Goal: Task Accomplishment & Management: Use online tool/utility

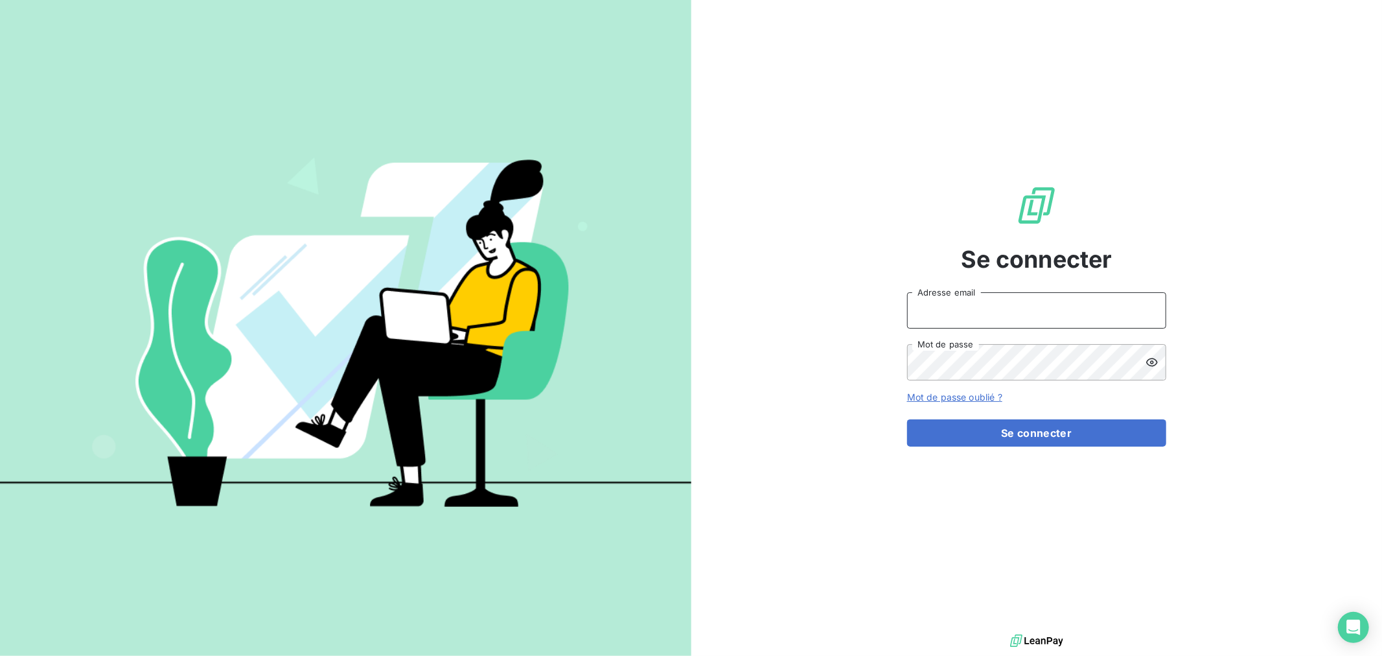
click at [972, 301] on input "Adresse email" at bounding box center [1036, 310] width 259 height 36
type input "nmonrocq@groupe-ovalt.com"
click at [907, 419] on button "Se connecter" at bounding box center [1036, 432] width 259 height 27
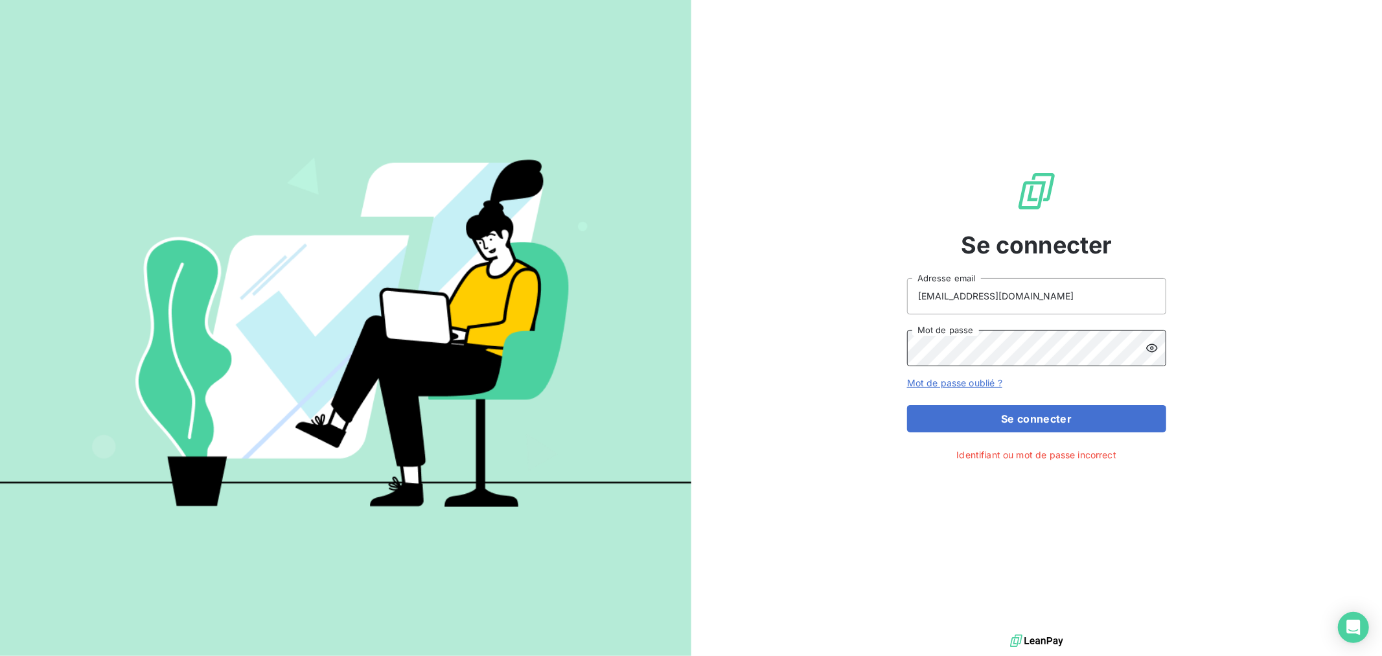
click at [884, 352] on div "Se connecter nmonrocq@groupe-ovalt.com Adresse email Mot de passe Mot de passe …" at bounding box center [1036, 315] width 691 height 631
click at [907, 405] on button "Se connecter" at bounding box center [1036, 418] width 259 height 27
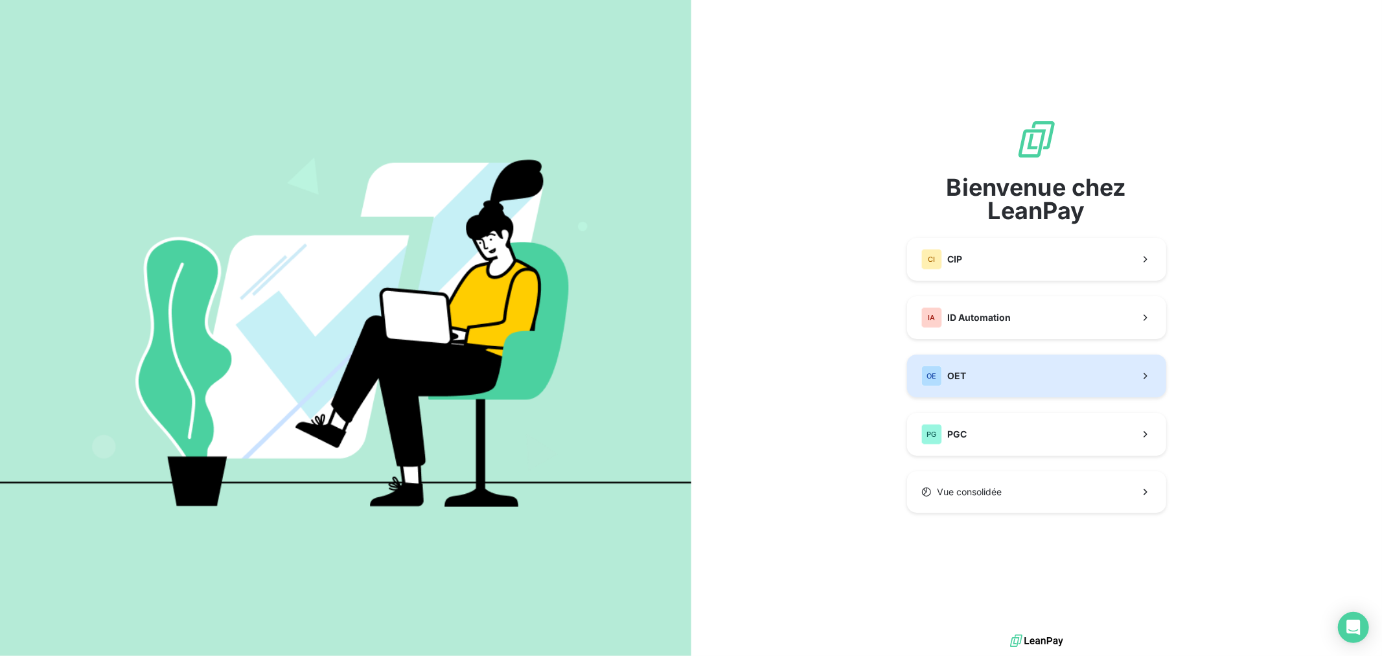
click at [1053, 374] on button "OE OET" at bounding box center [1036, 375] width 259 height 43
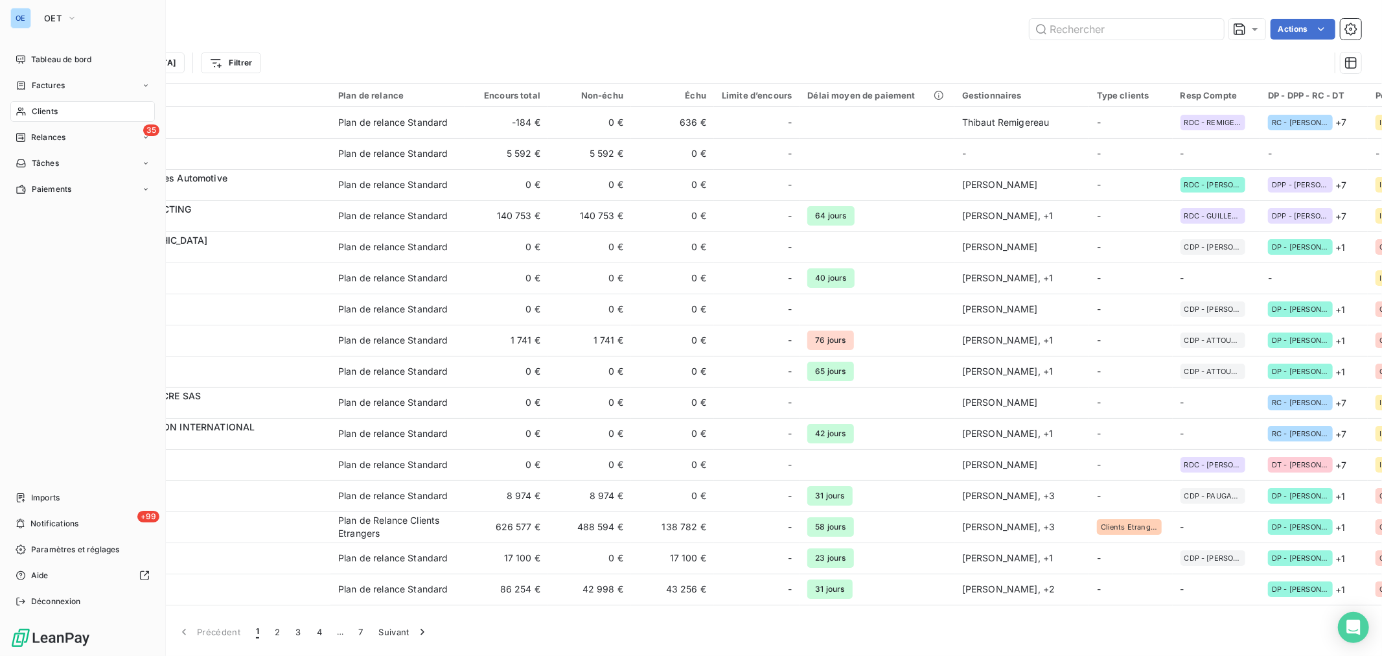
click at [35, 106] on span "Clients" at bounding box center [45, 112] width 26 height 12
click at [44, 111] on span "Clients" at bounding box center [45, 112] width 26 height 12
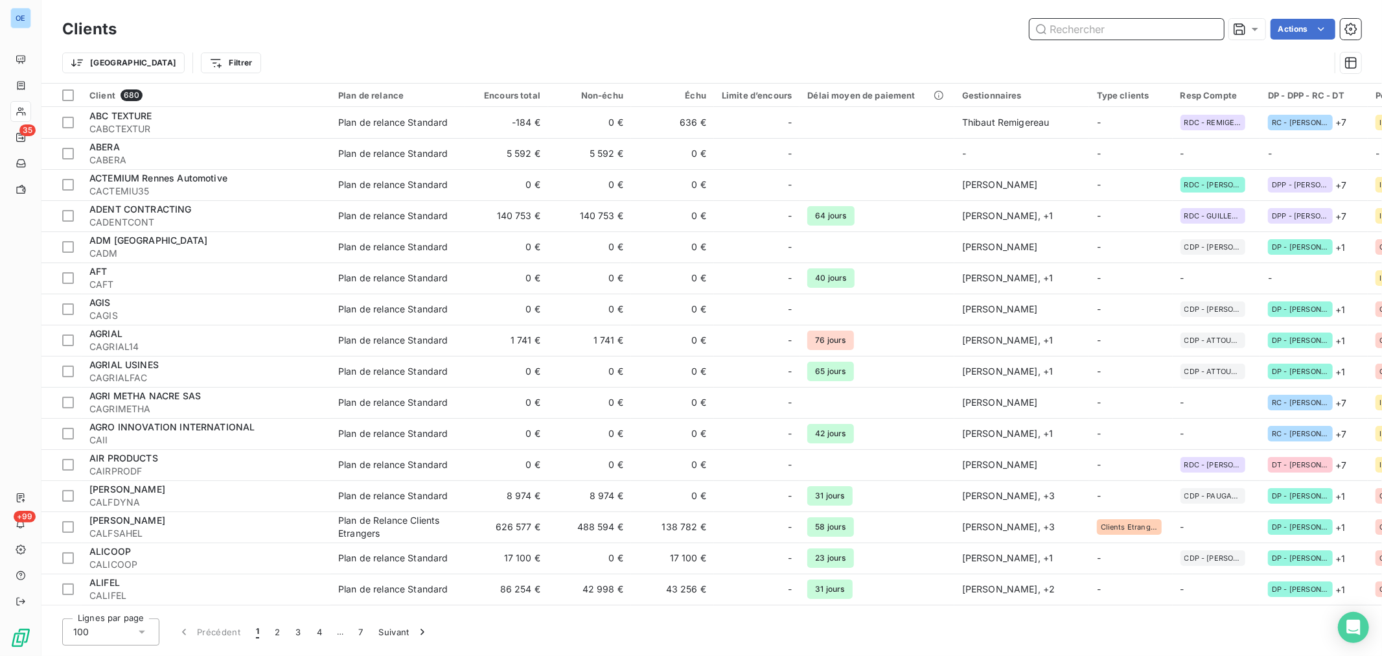
click at [1083, 29] on input "text" at bounding box center [1126, 29] width 194 height 21
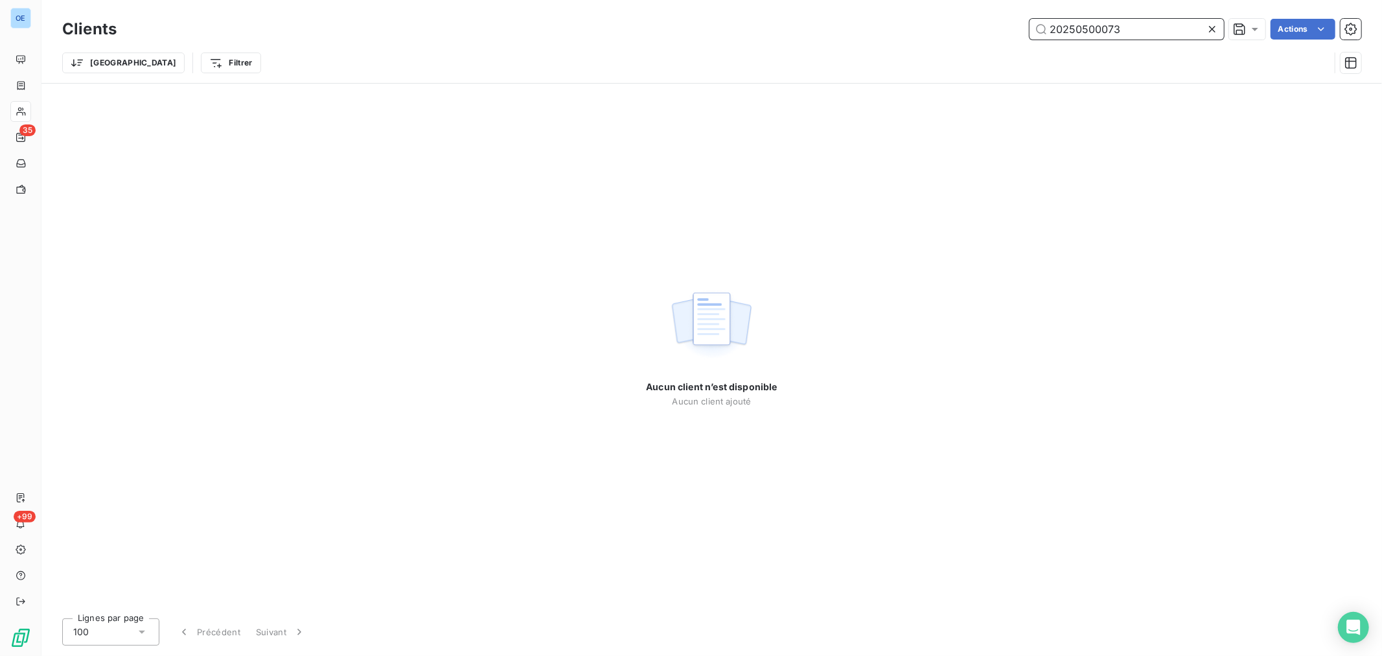
click at [1147, 30] on input "20250500073" at bounding box center [1126, 29] width 194 height 21
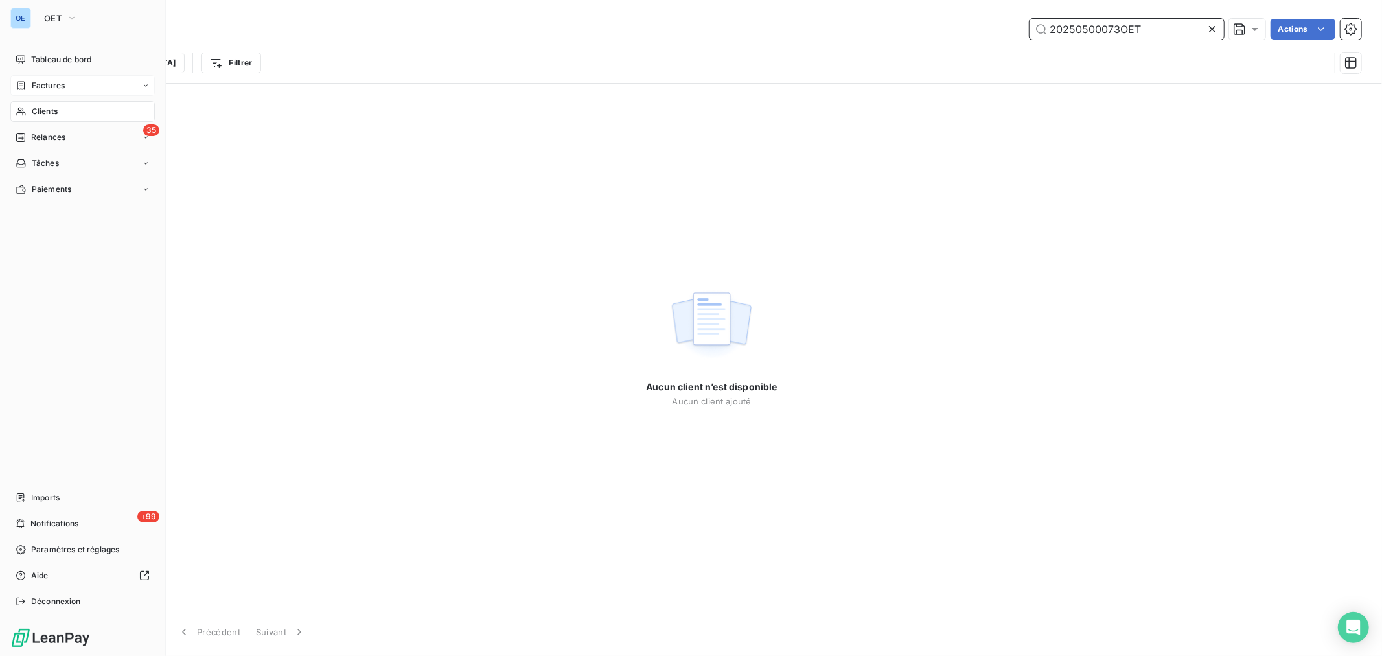
type input "20250500073OET"
click at [45, 83] on span "Factures" at bounding box center [48, 86] width 33 height 12
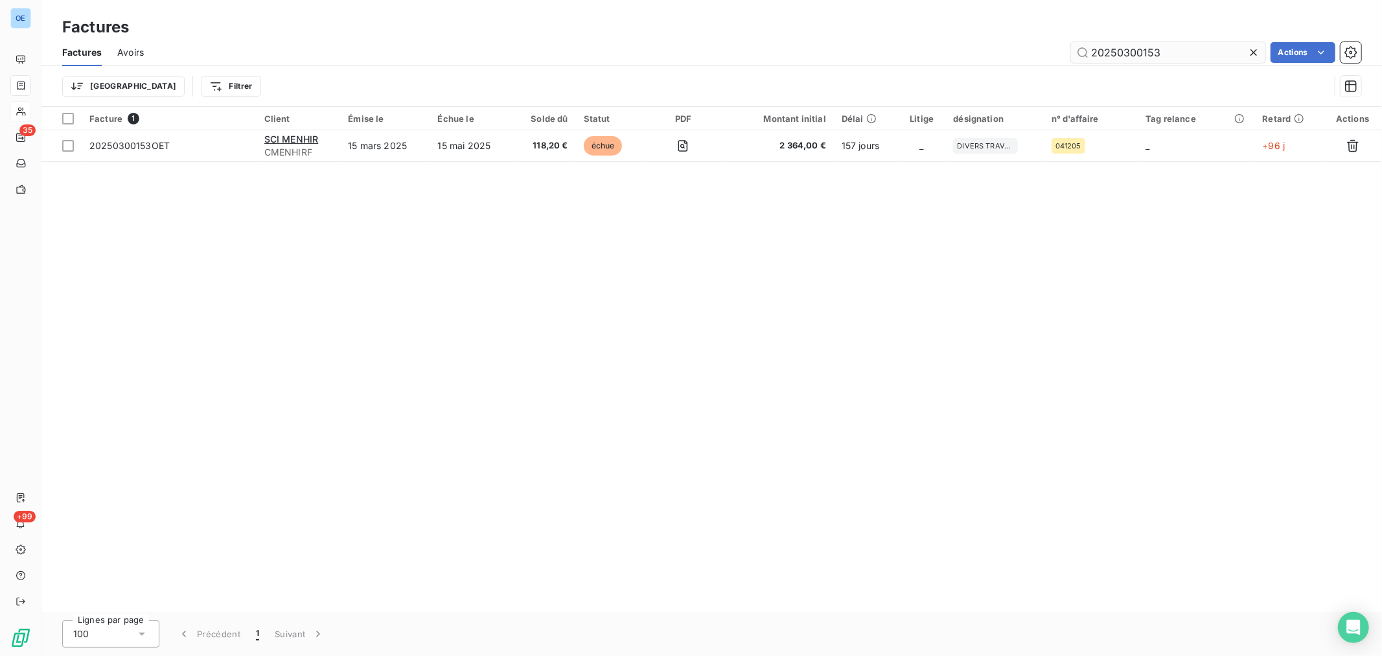
drag, startPoint x: 1179, startPoint y: 53, endPoint x: 1130, endPoint y: 61, distance: 49.2
click at [1129, 62] on input "20250300153" at bounding box center [1168, 52] width 194 height 21
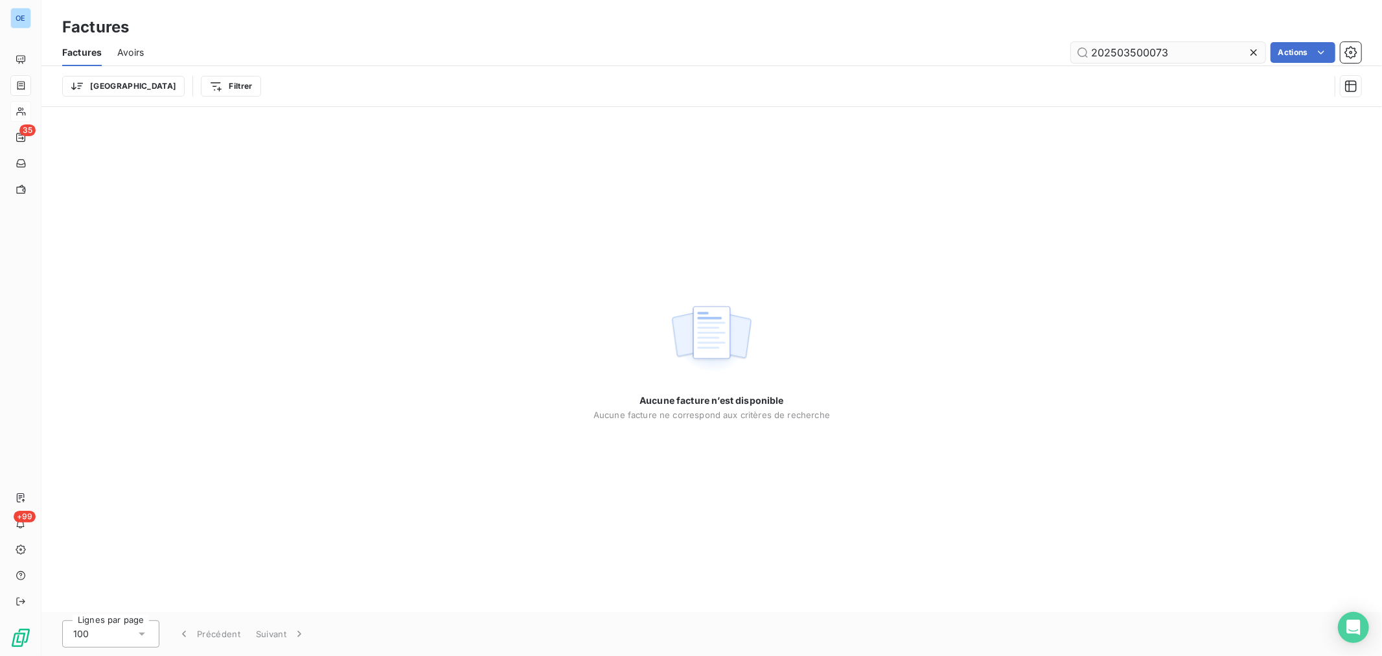
click at [1128, 52] on input "202503500073" at bounding box center [1168, 52] width 194 height 21
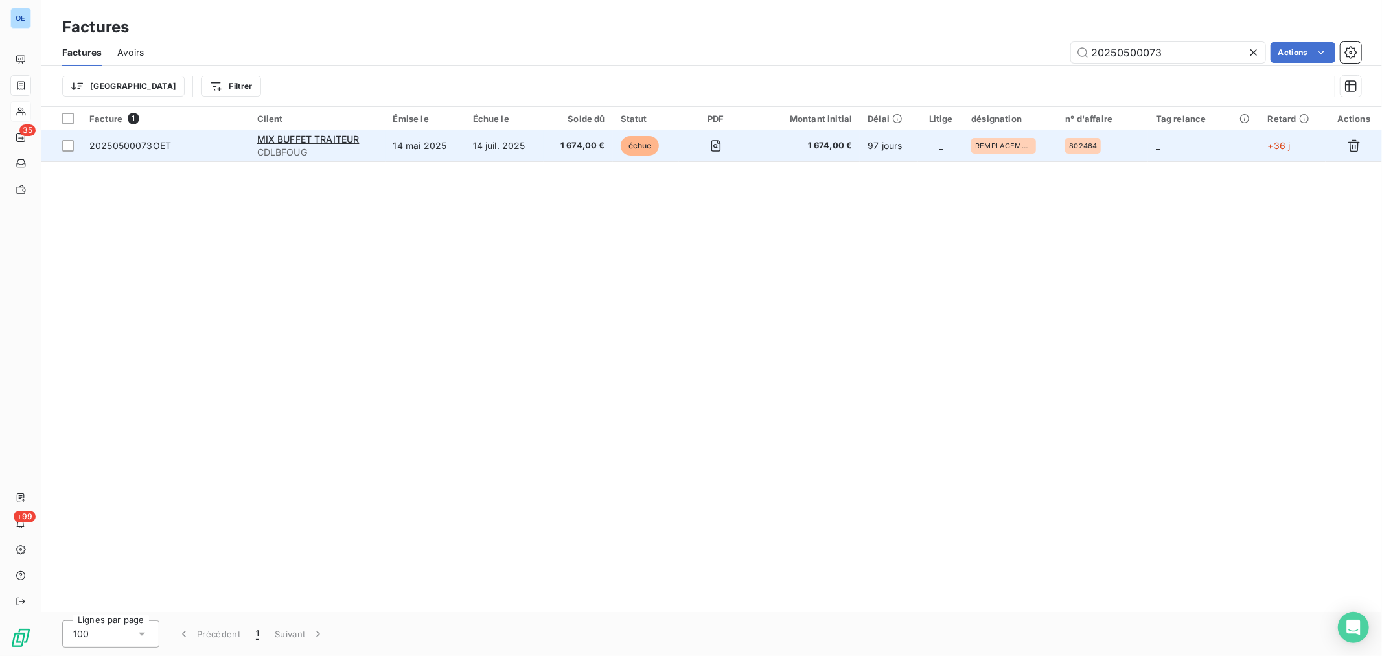
type input "20250500073"
click at [840, 145] on span "1 674,00 €" at bounding box center [806, 145] width 93 height 13
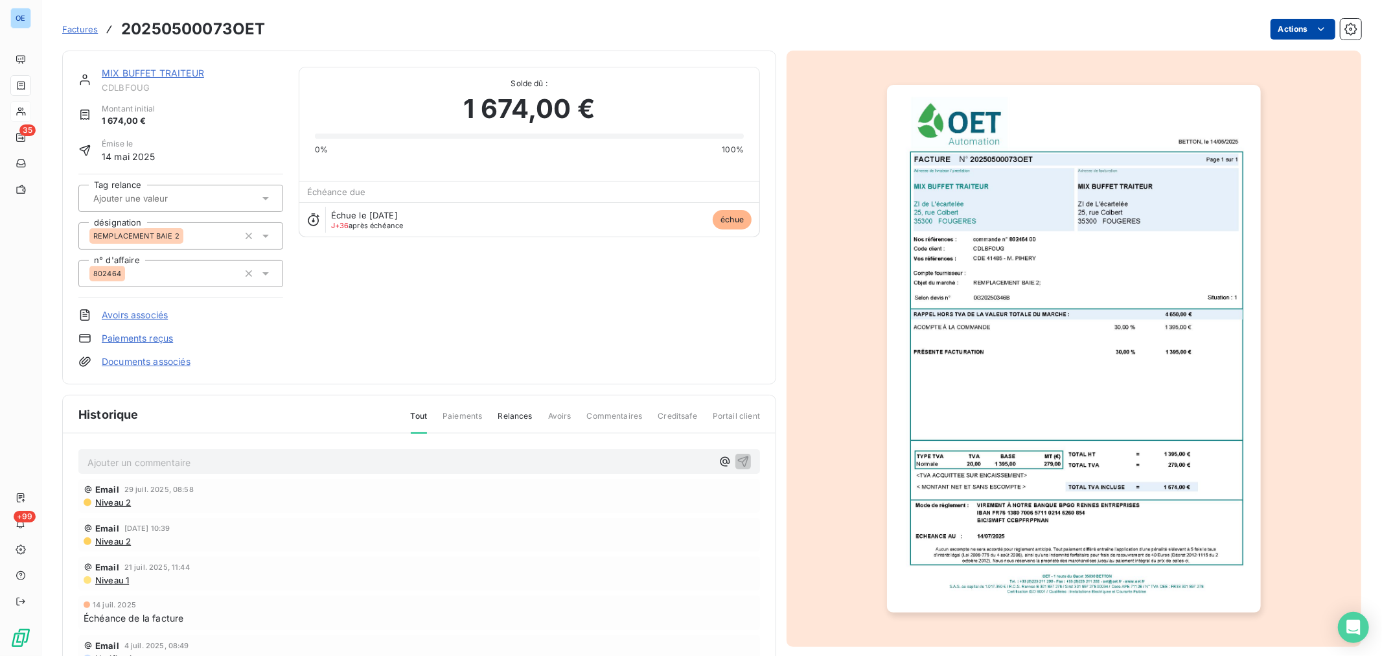
click at [1281, 29] on html "OE 35 +99 Factures 20250500073OET Actions MIX BUFFET TRAITEUR CDLBFOUG Montant …" at bounding box center [691, 328] width 1382 height 656
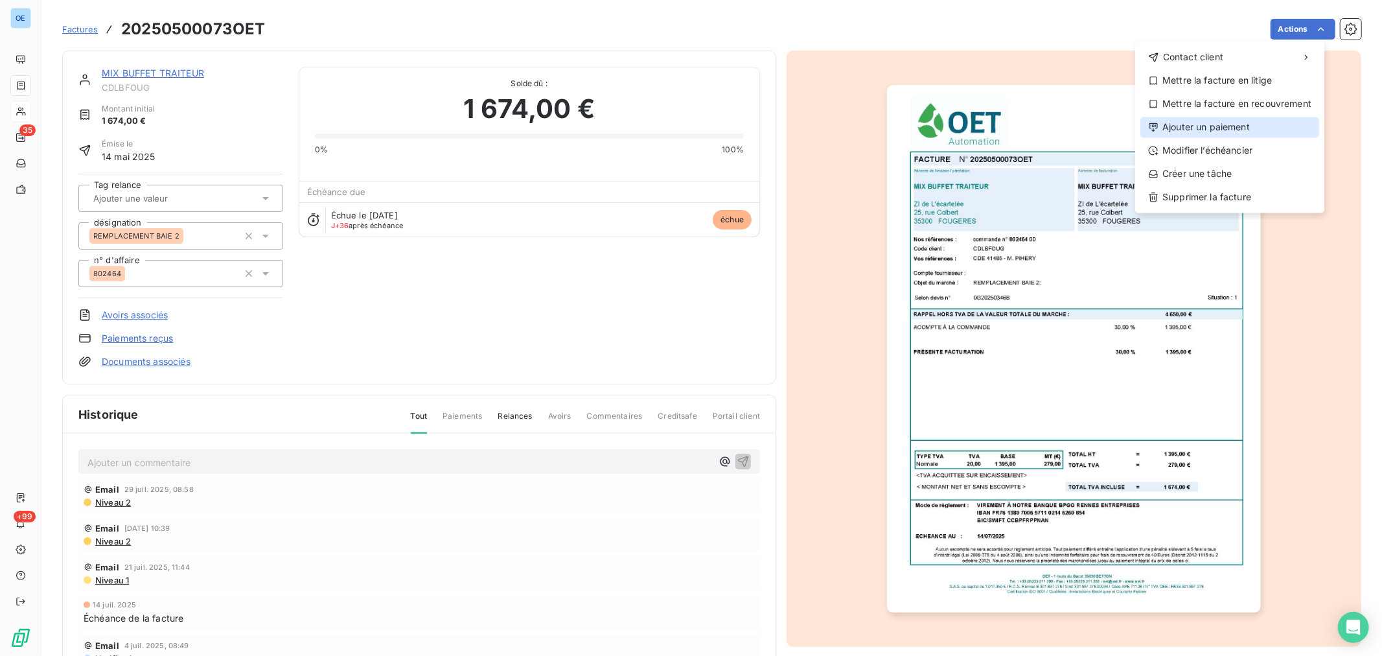
click at [1237, 131] on div "Ajouter un paiement" at bounding box center [1229, 127] width 179 height 21
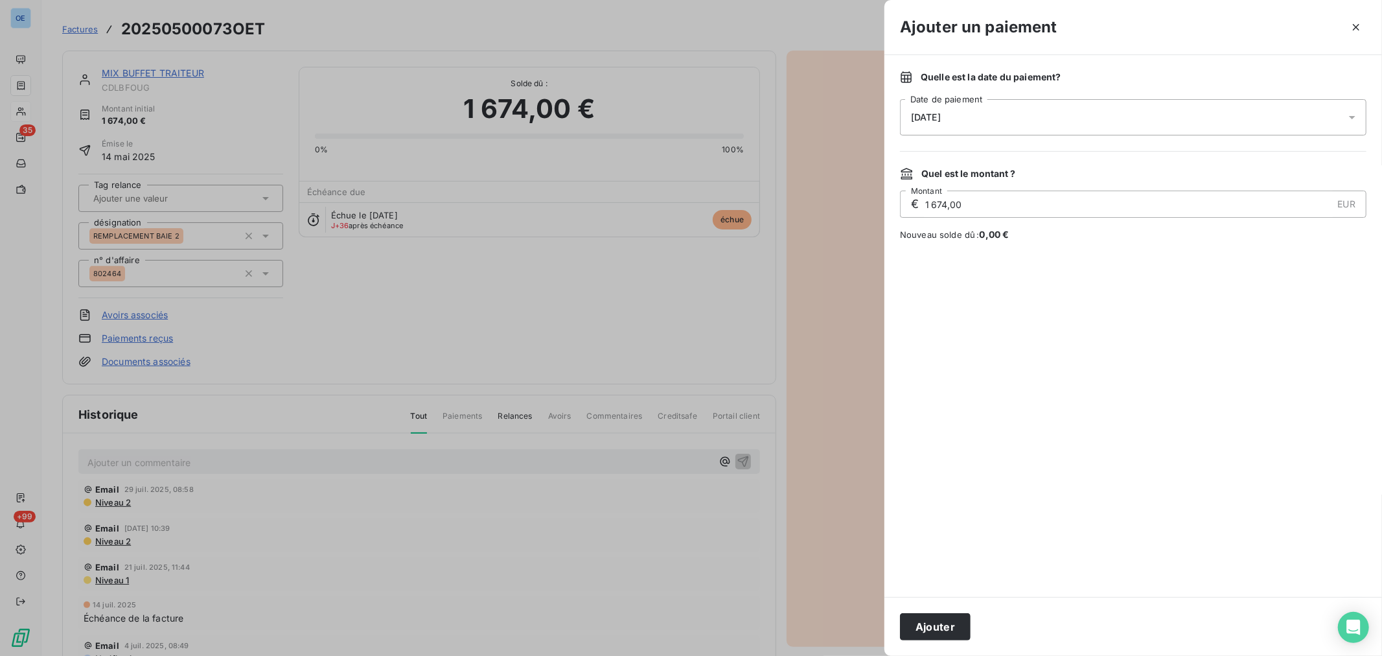
click at [1351, 119] on icon at bounding box center [1351, 117] width 13 height 13
click at [933, 331] on button "25" at bounding box center [937, 328] width 26 height 26
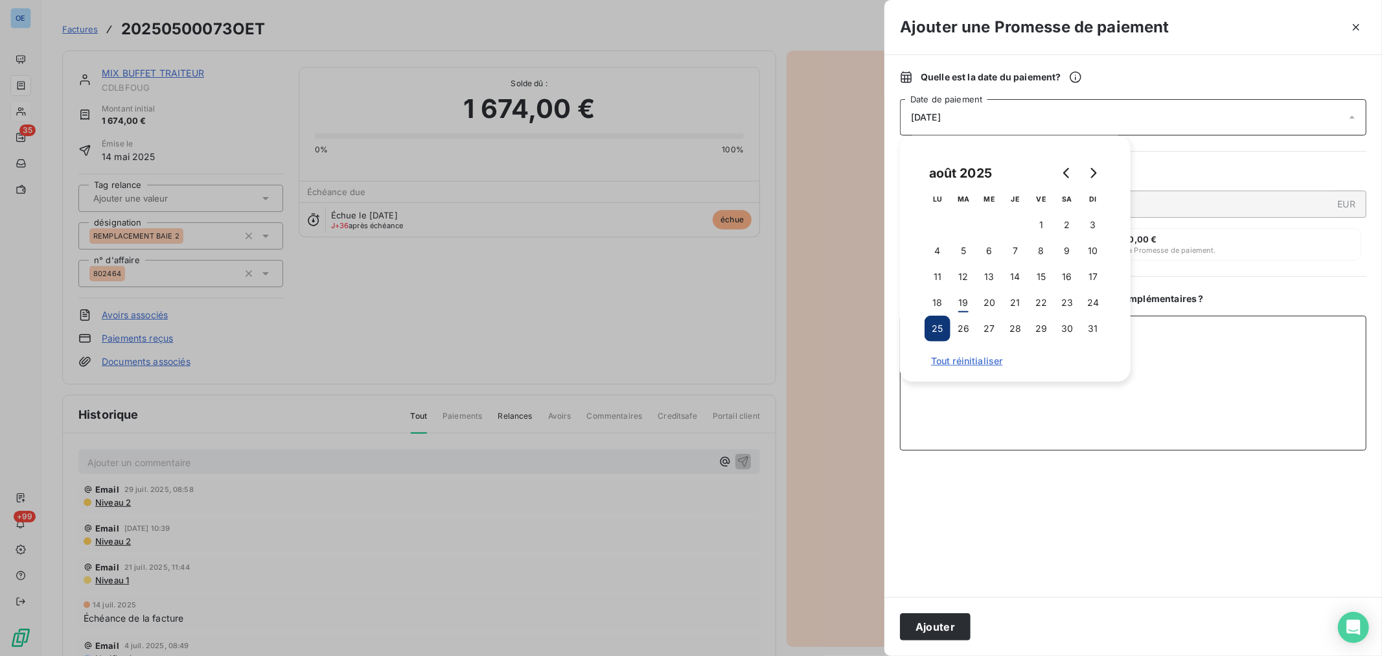
click at [1163, 406] on textarea "Ajouter un commentaire ( facultatif )" at bounding box center [1133, 382] width 466 height 135
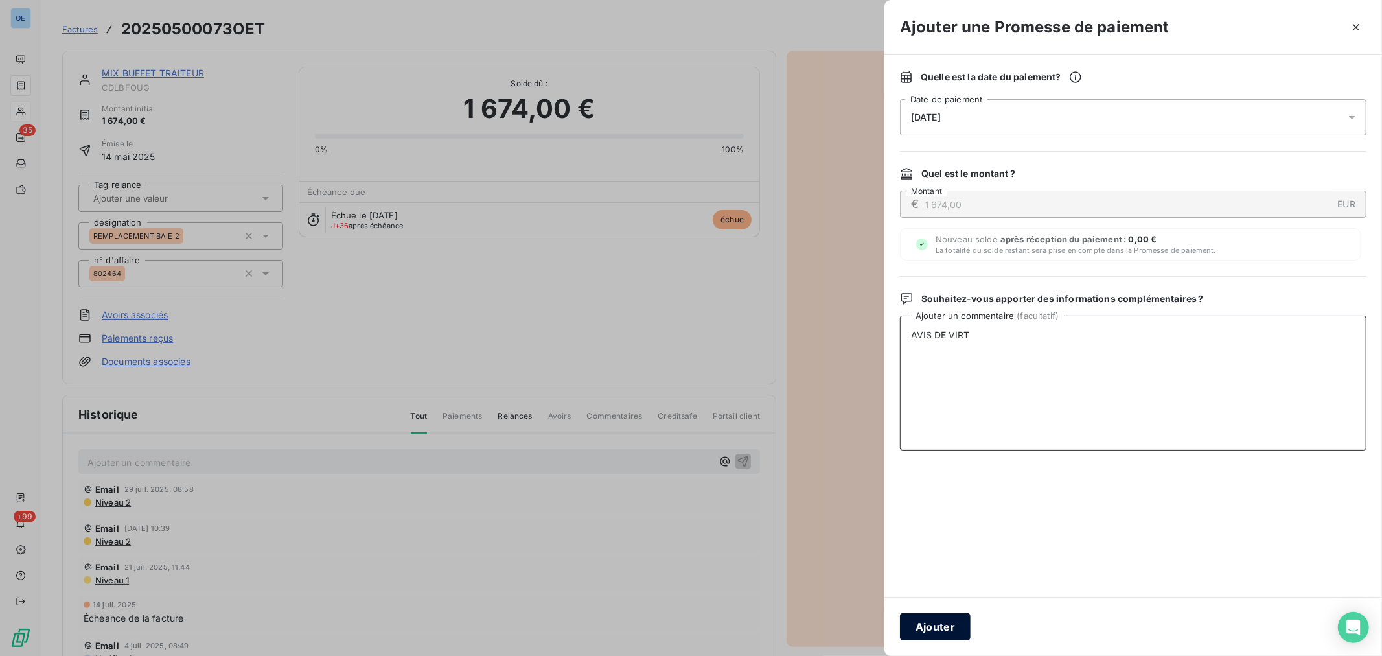
type textarea "AVIS DE VIRT"
click at [938, 624] on button "Ajouter" at bounding box center [935, 626] width 71 height 27
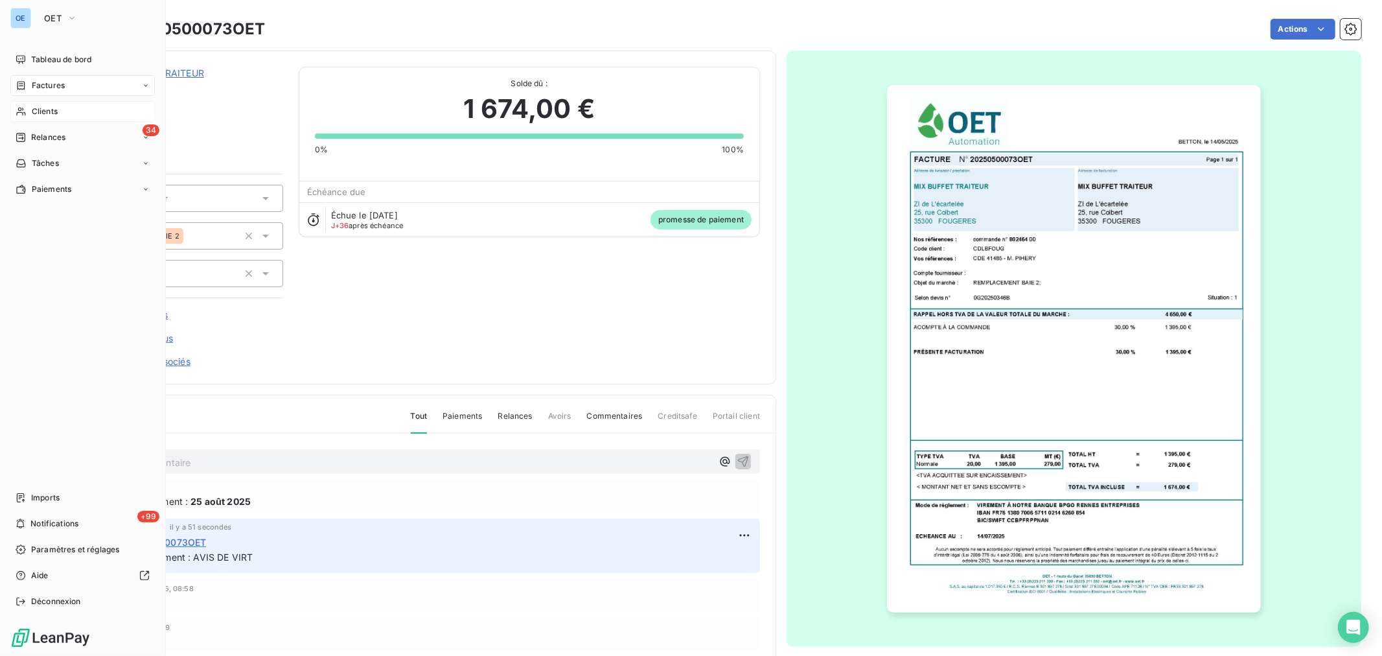
click at [46, 87] on span "Factures" at bounding box center [48, 86] width 33 height 12
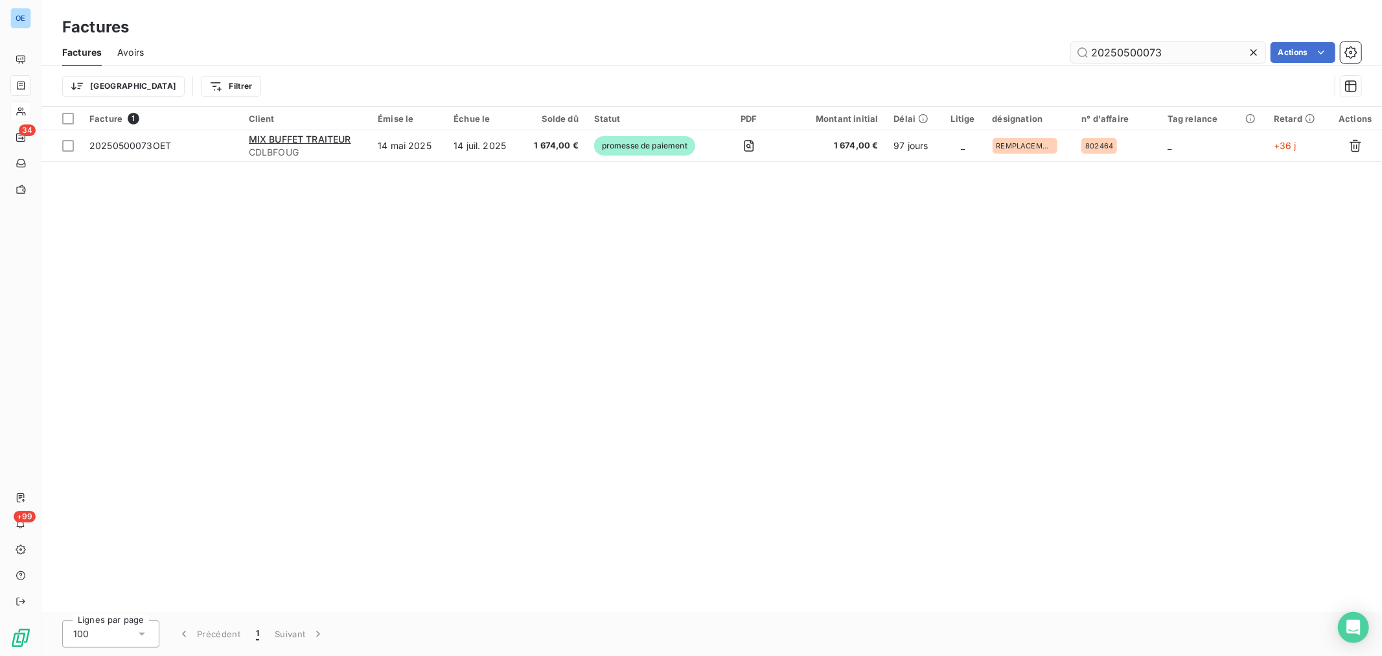
drag, startPoint x: 1176, startPoint y: 50, endPoint x: 1125, endPoint y: 60, distance: 52.1
click at [1125, 60] on input "20250500073" at bounding box center [1168, 52] width 194 height 21
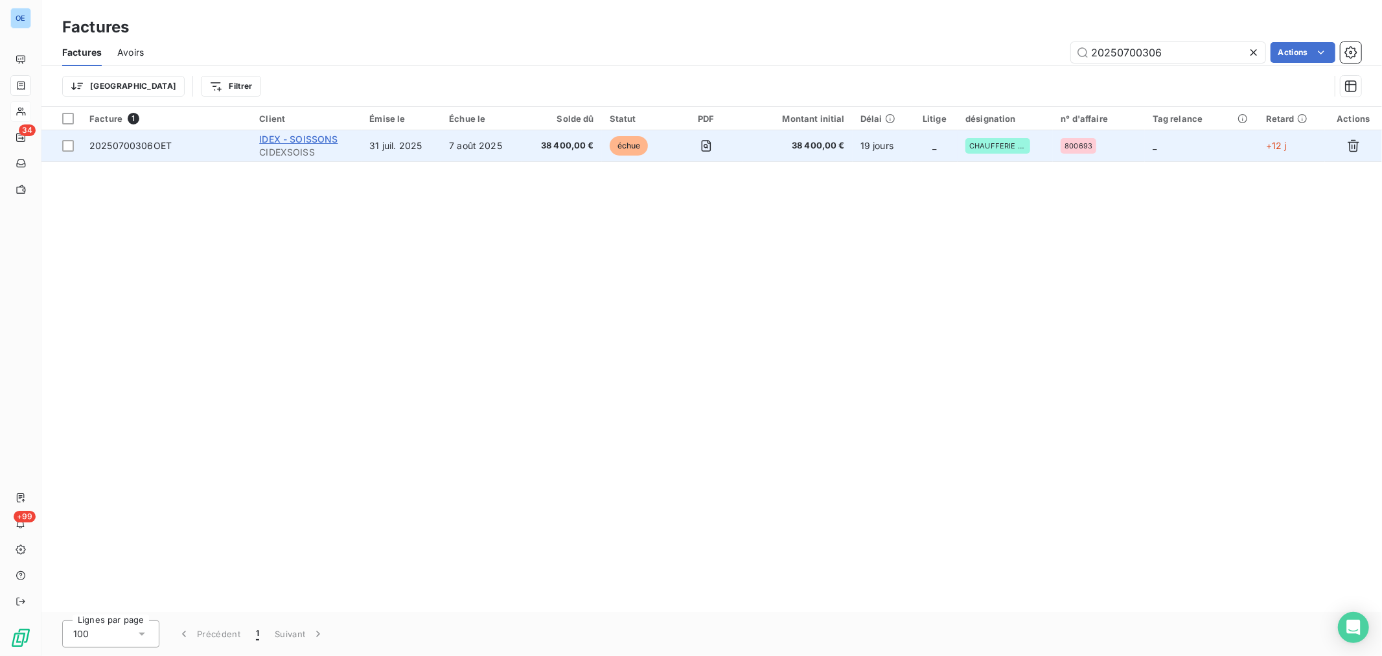
type input "20250700306"
click at [319, 141] on span "IDEX - SOISSONS" at bounding box center [298, 138] width 78 height 11
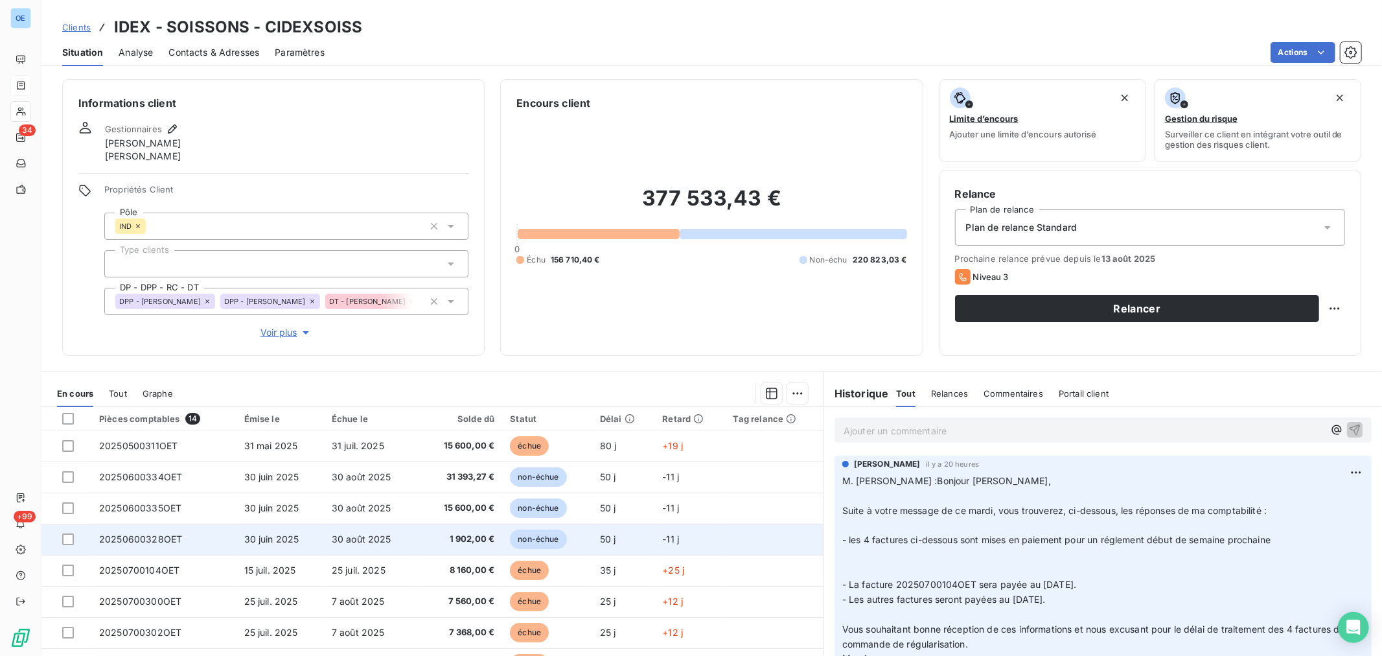
scroll to position [72, 0]
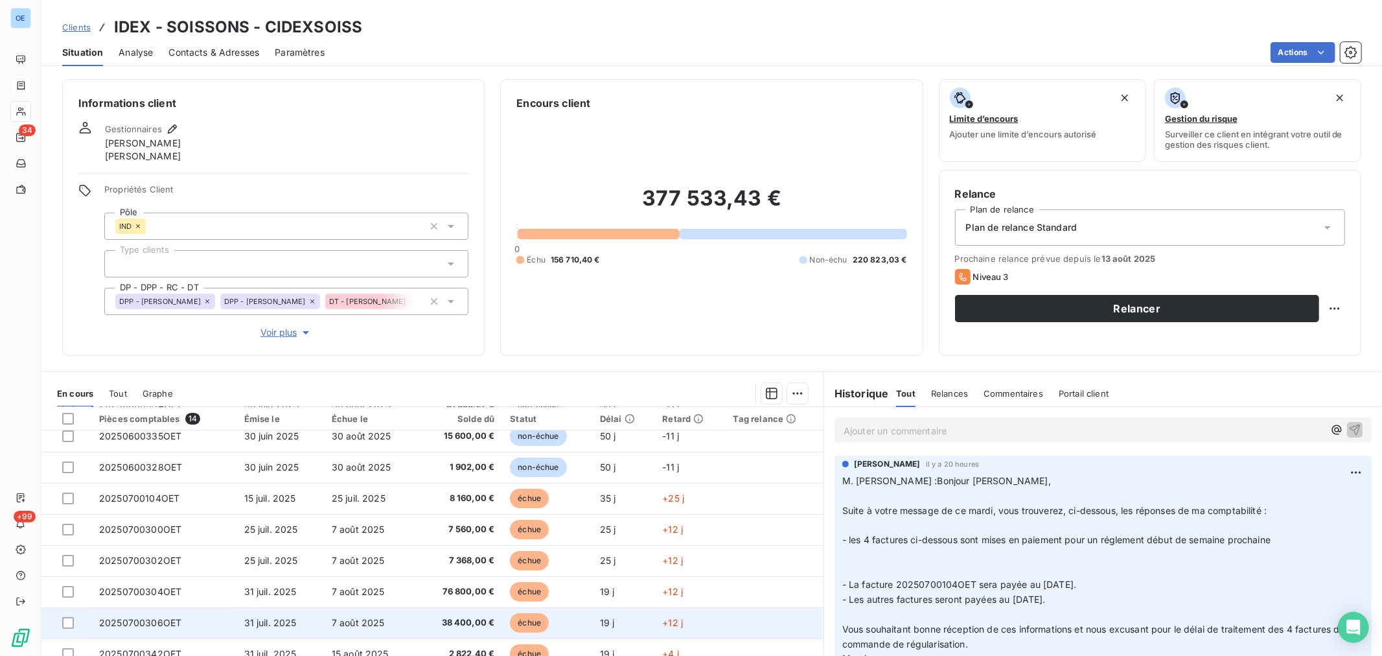
click at [575, 623] on td "échue" at bounding box center [546, 622] width 89 height 31
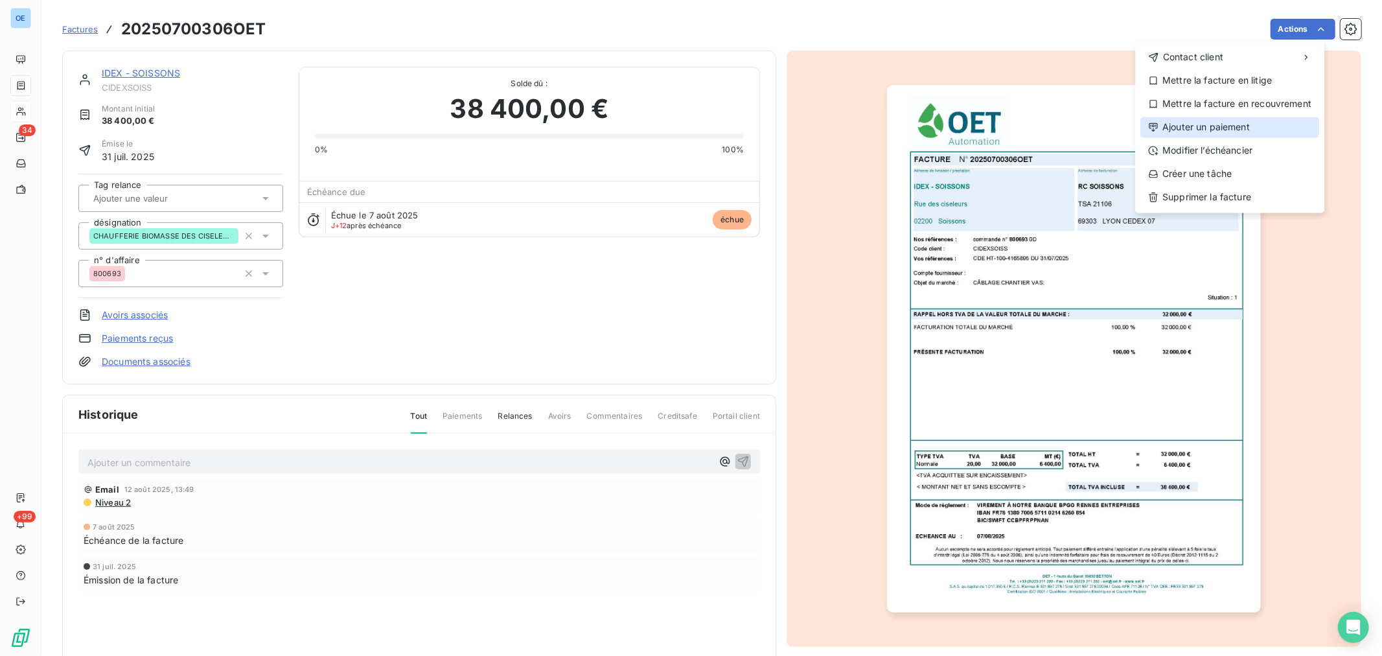
click at [1223, 128] on div "Ajouter un paiement" at bounding box center [1229, 127] width 179 height 21
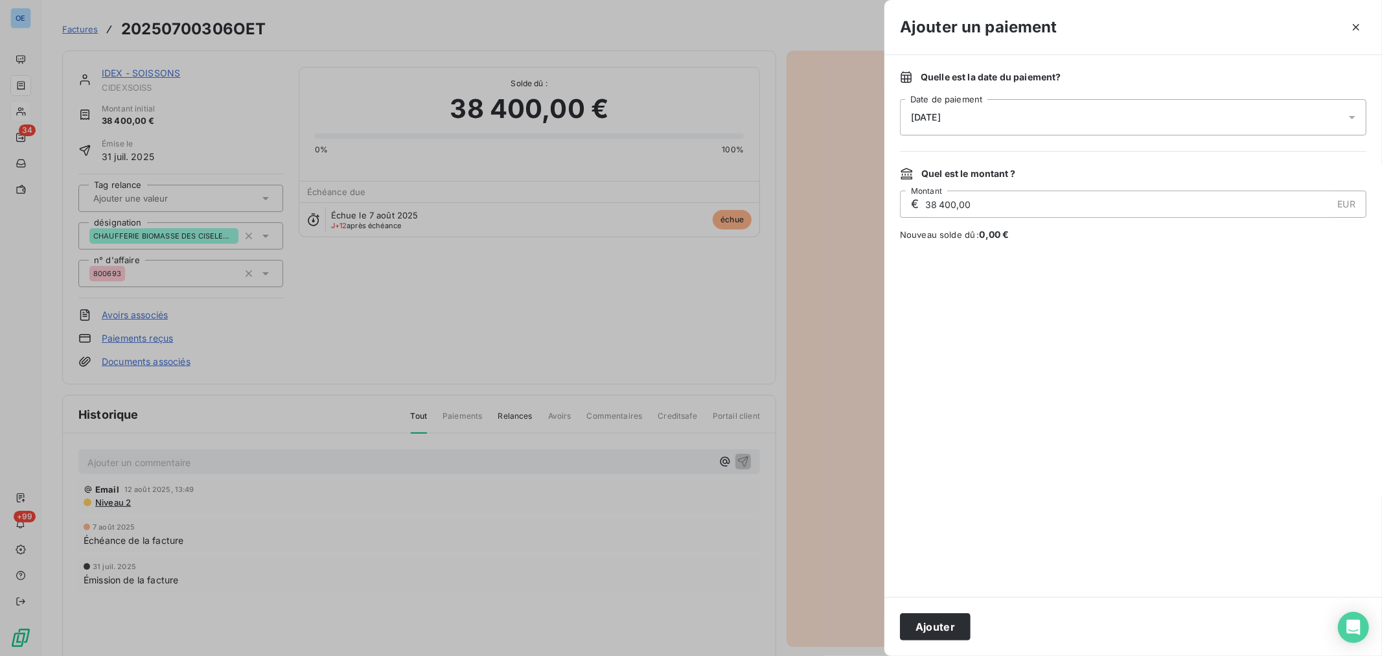
click at [1352, 115] on icon at bounding box center [1351, 117] width 13 height 13
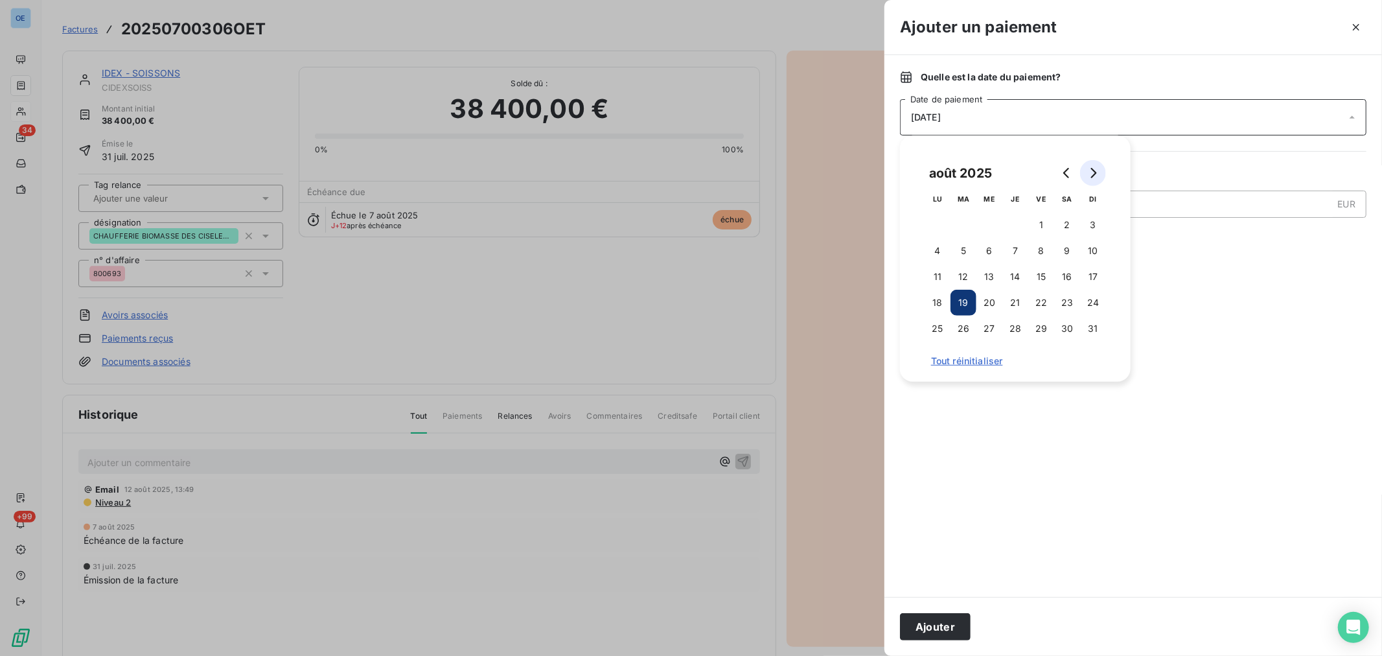
click at [1090, 173] on icon "Go to next month" at bounding box center [1093, 173] width 10 height 10
click at [968, 332] on button "30" at bounding box center [963, 328] width 26 height 26
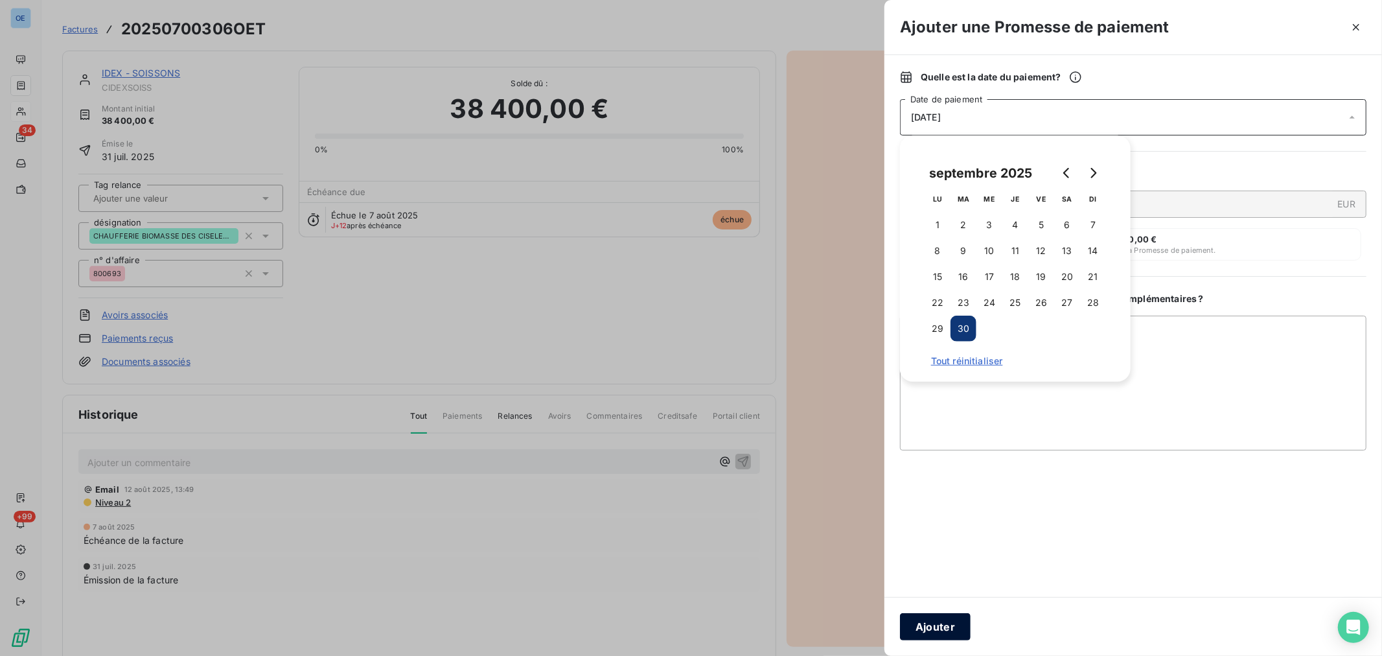
click at [952, 625] on button "Ajouter" at bounding box center [935, 626] width 71 height 27
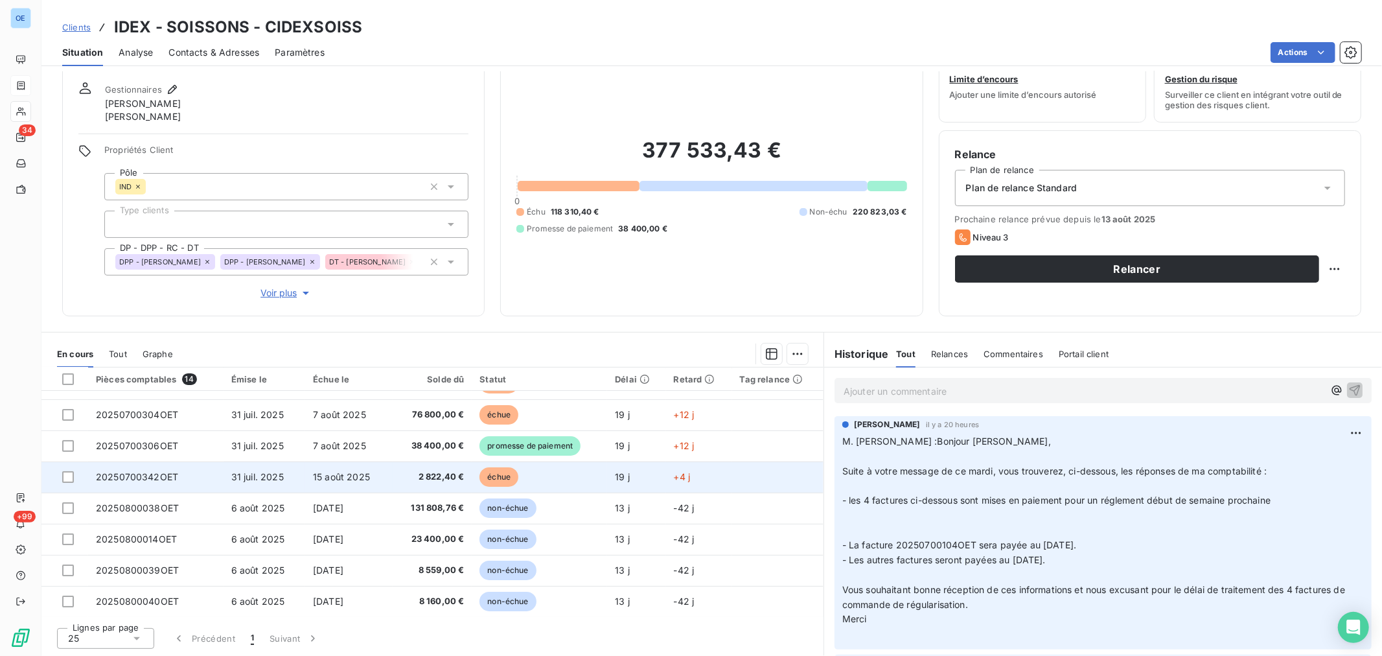
scroll to position [137, 0]
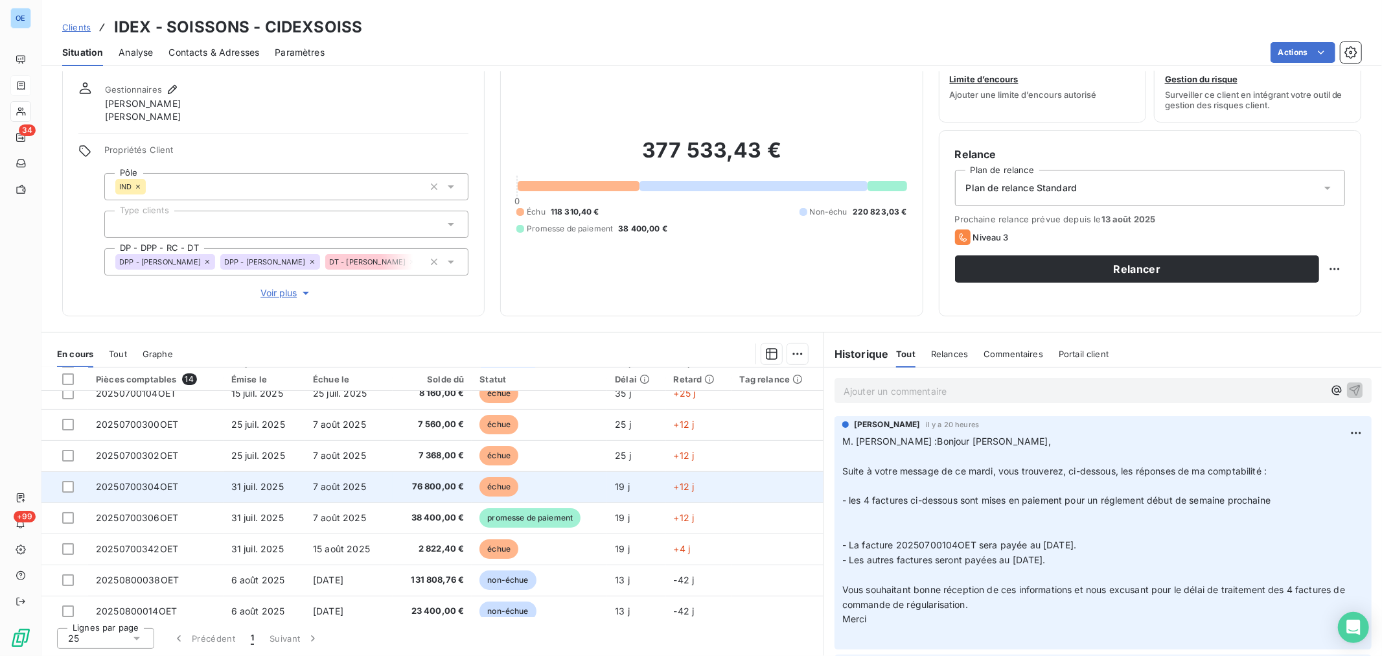
click at [516, 481] on td "échue" at bounding box center [539, 486] width 135 height 31
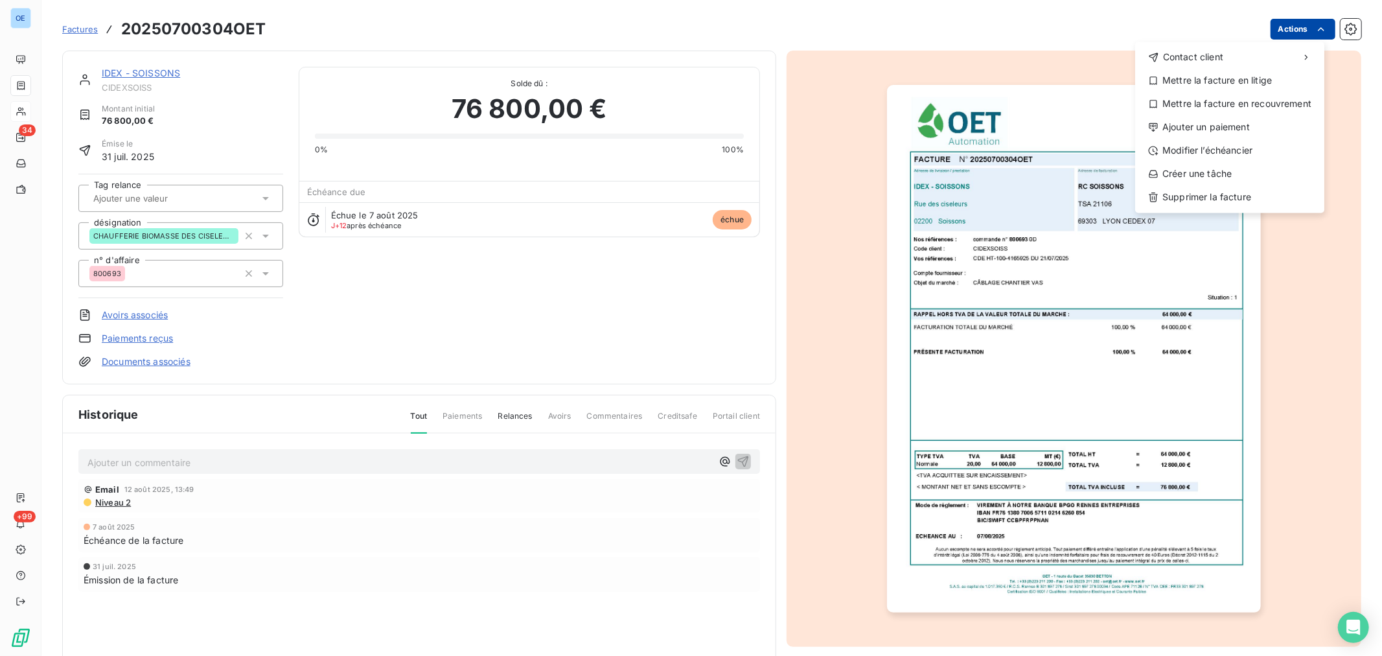
click at [1294, 32] on html "OE 34 +99 Factures 20250700304OET Actions Contact client Mettre la facture en l…" at bounding box center [691, 328] width 1382 height 656
click at [1247, 123] on div "Ajouter un paiement" at bounding box center [1229, 127] width 179 height 21
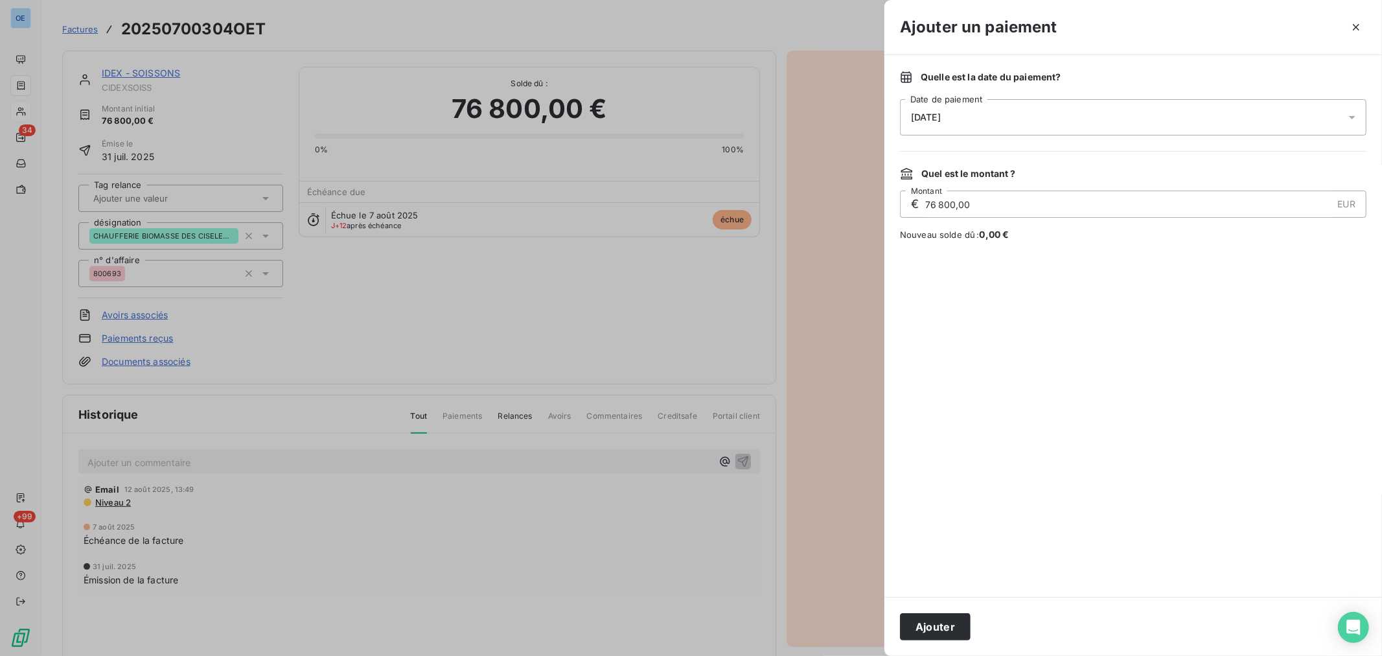
click at [1354, 117] on icon at bounding box center [1352, 117] width 6 height 3
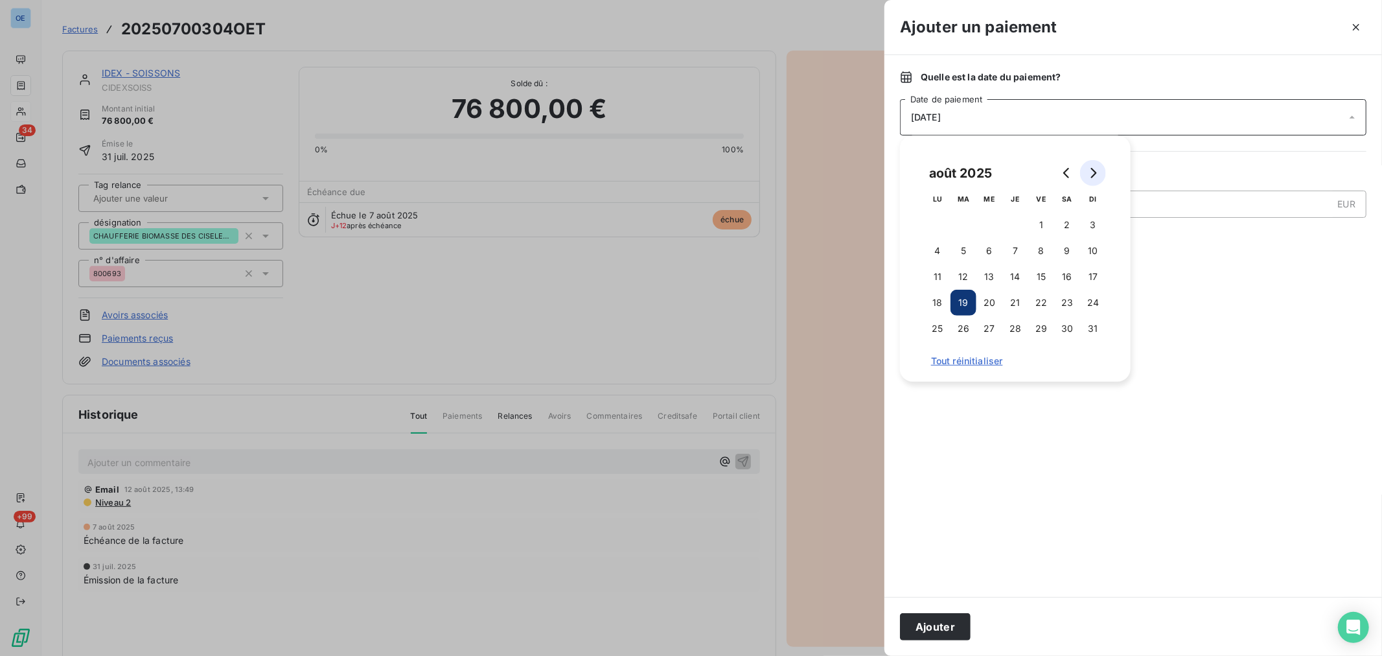
click at [1098, 176] on button "Go to next month" at bounding box center [1093, 173] width 26 height 26
click at [961, 331] on button "30" at bounding box center [963, 328] width 26 height 26
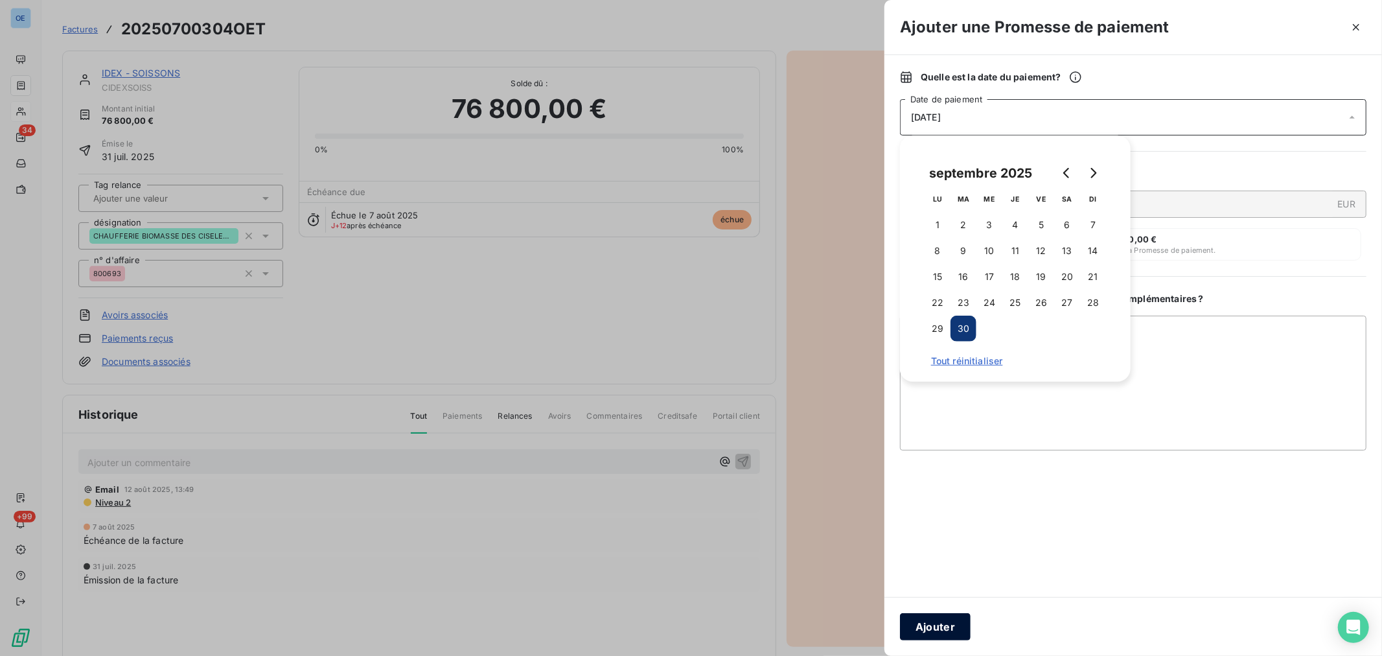
click at [947, 625] on button "Ajouter" at bounding box center [935, 626] width 71 height 27
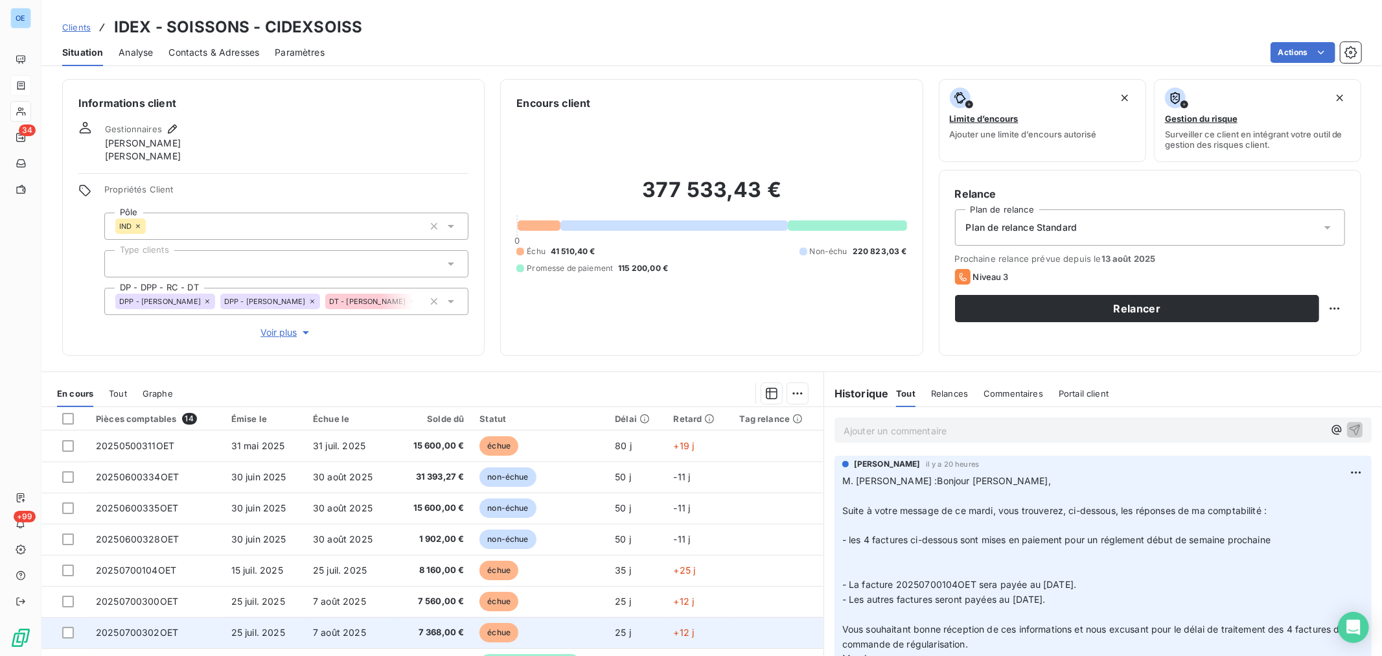
click at [472, 630] on td "échue" at bounding box center [539, 632] width 135 height 31
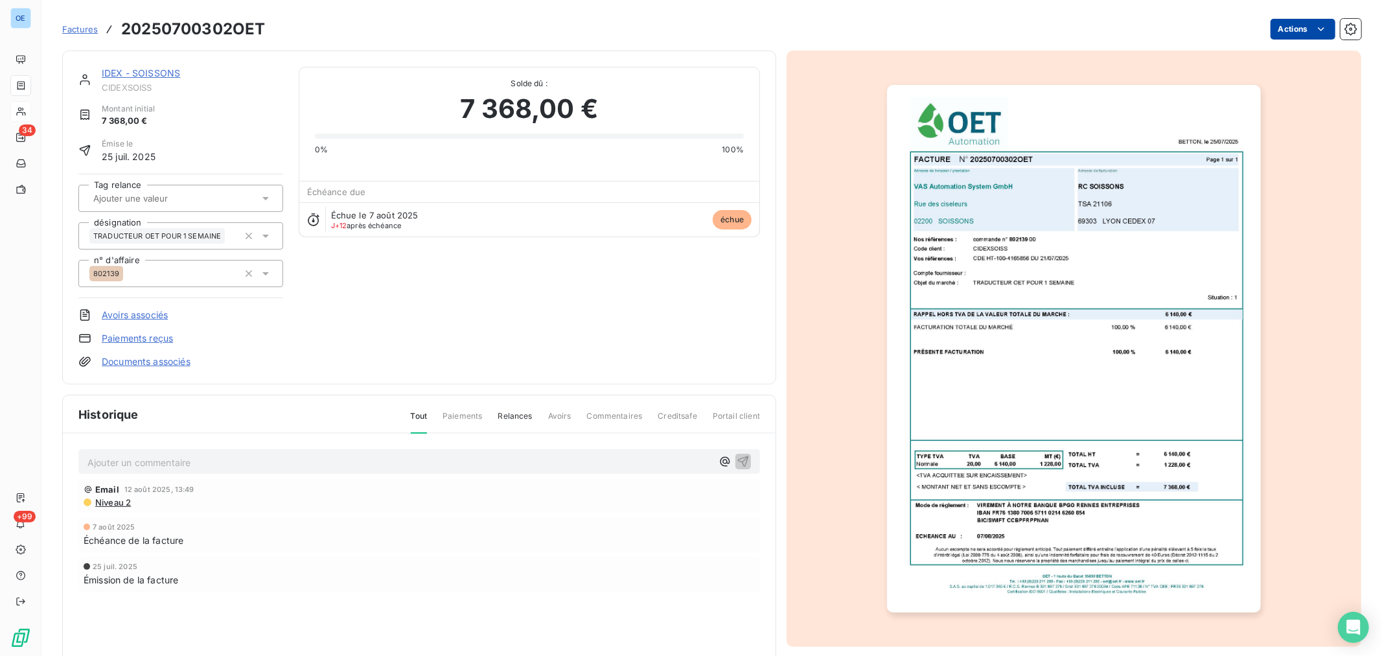
click at [1301, 33] on html "OE 34 +99 Factures 20250700302OET Actions IDEX - SOISSONS CIDEXSOISS Montant in…" at bounding box center [691, 328] width 1382 height 656
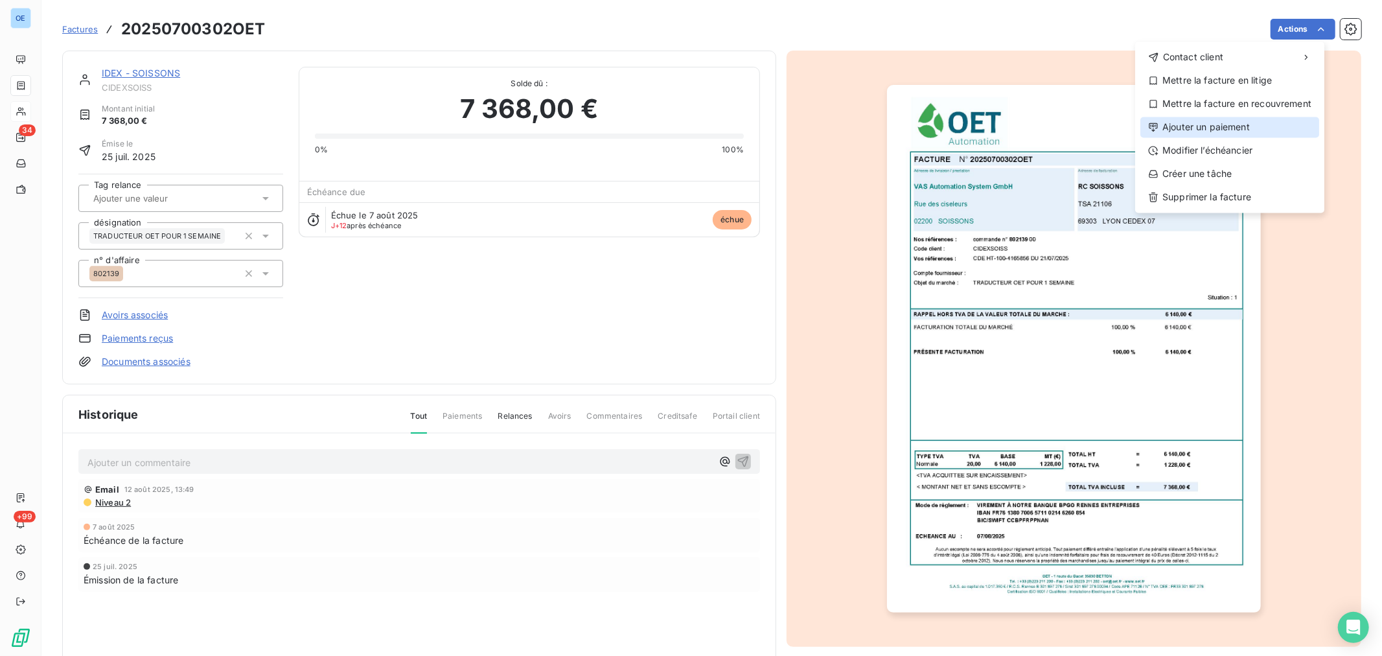
click at [1242, 134] on div "Ajouter un paiement" at bounding box center [1229, 127] width 179 height 21
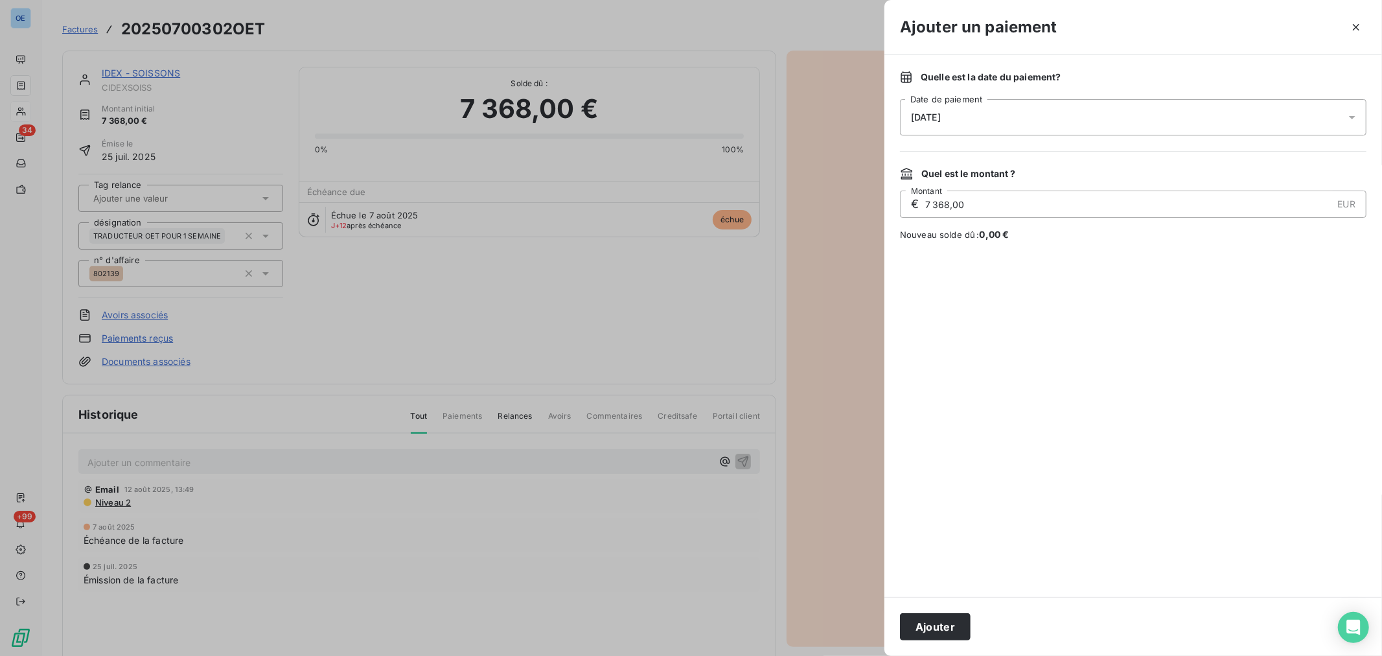
click at [1352, 113] on icon at bounding box center [1351, 117] width 13 height 13
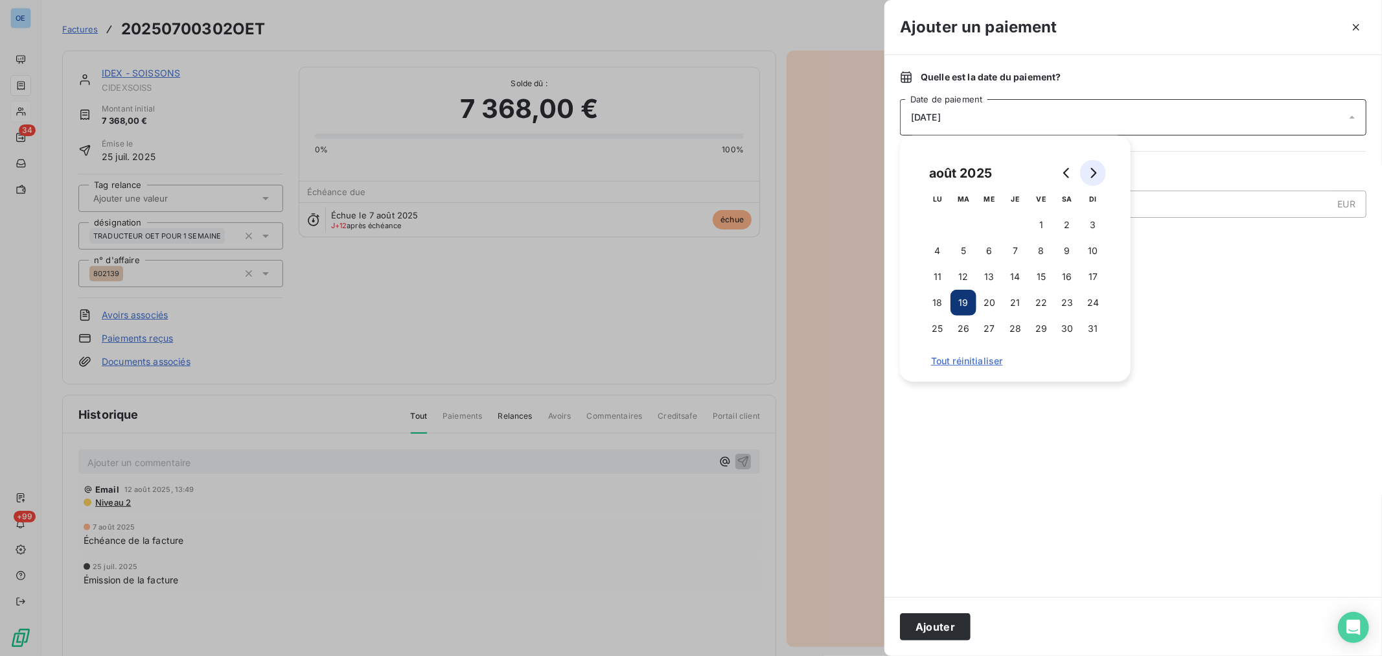
click at [1090, 176] on icon "Go to next month" at bounding box center [1093, 173] width 10 height 10
drag, startPoint x: 968, startPoint y: 325, endPoint x: 948, endPoint y: 353, distance: 34.5
click at [967, 325] on button "30" at bounding box center [963, 328] width 26 height 26
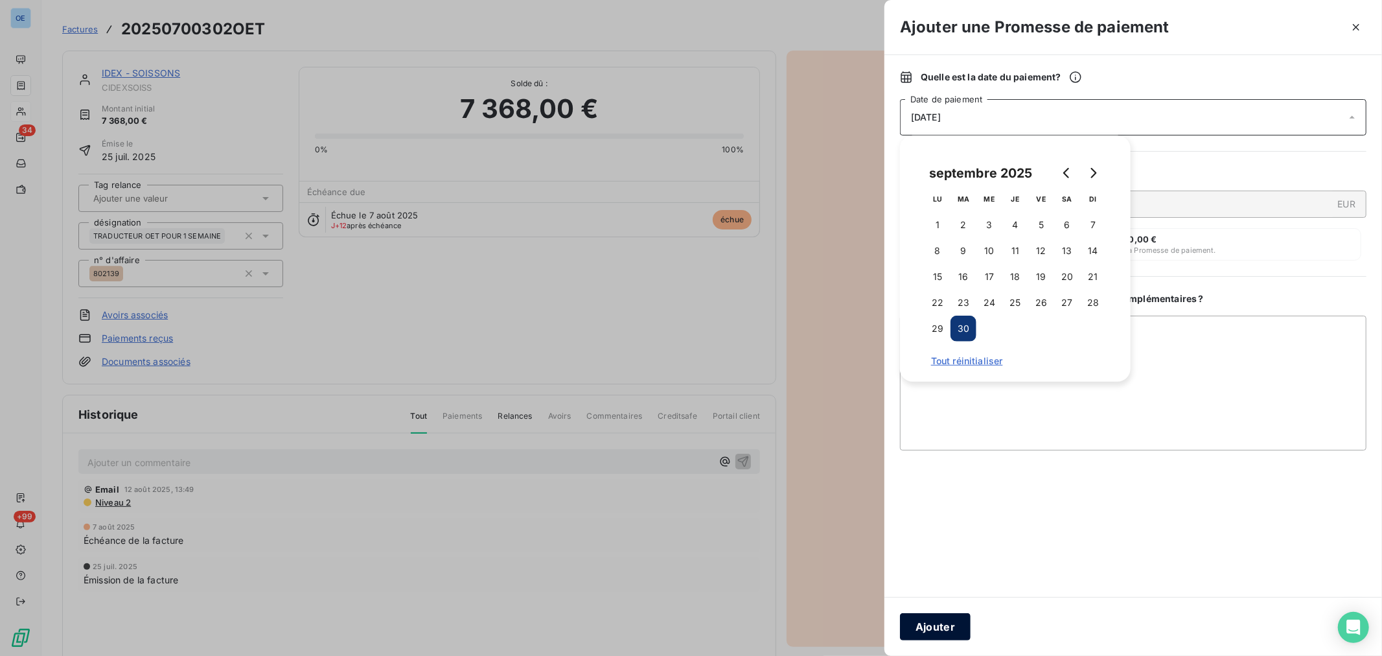
click at [946, 624] on button "Ajouter" at bounding box center [935, 626] width 71 height 27
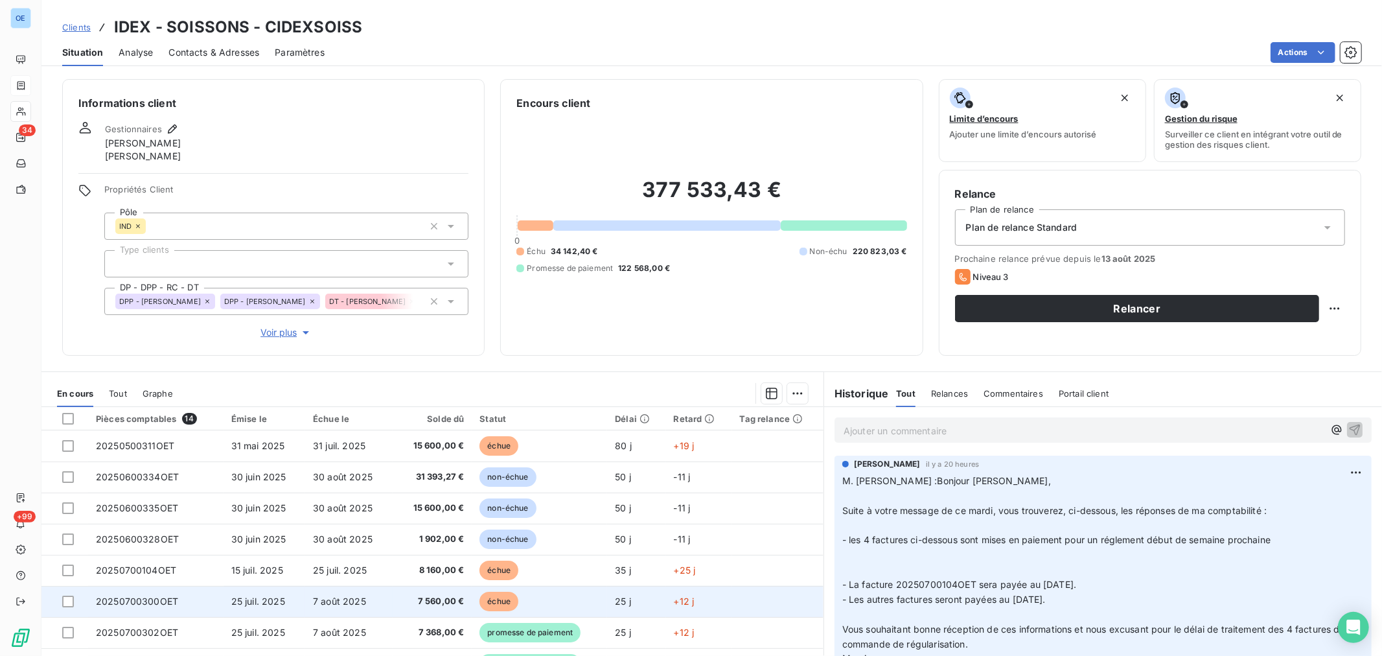
click at [490, 599] on span "échue" at bounding box center [498, 600] width 39 height 19
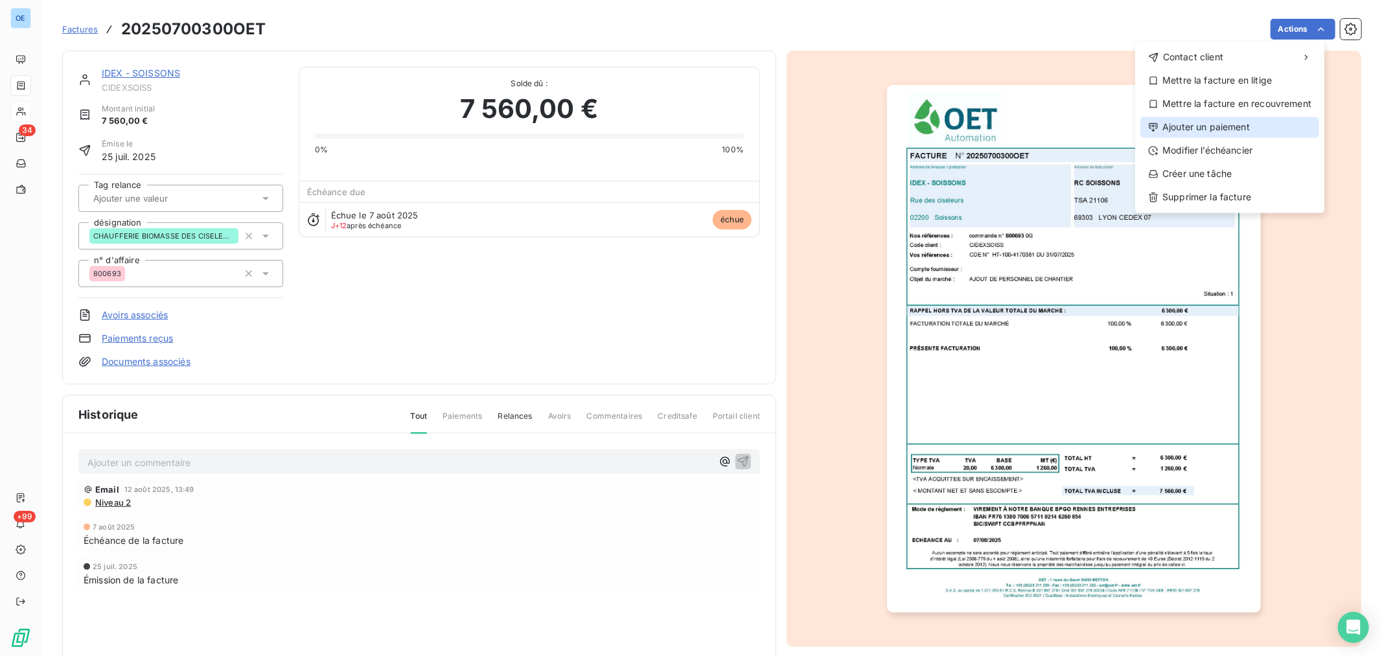
click at [1265, 120] on div "Ajouter un paiement" at bounding box center [1229, 127] width 179 height 21
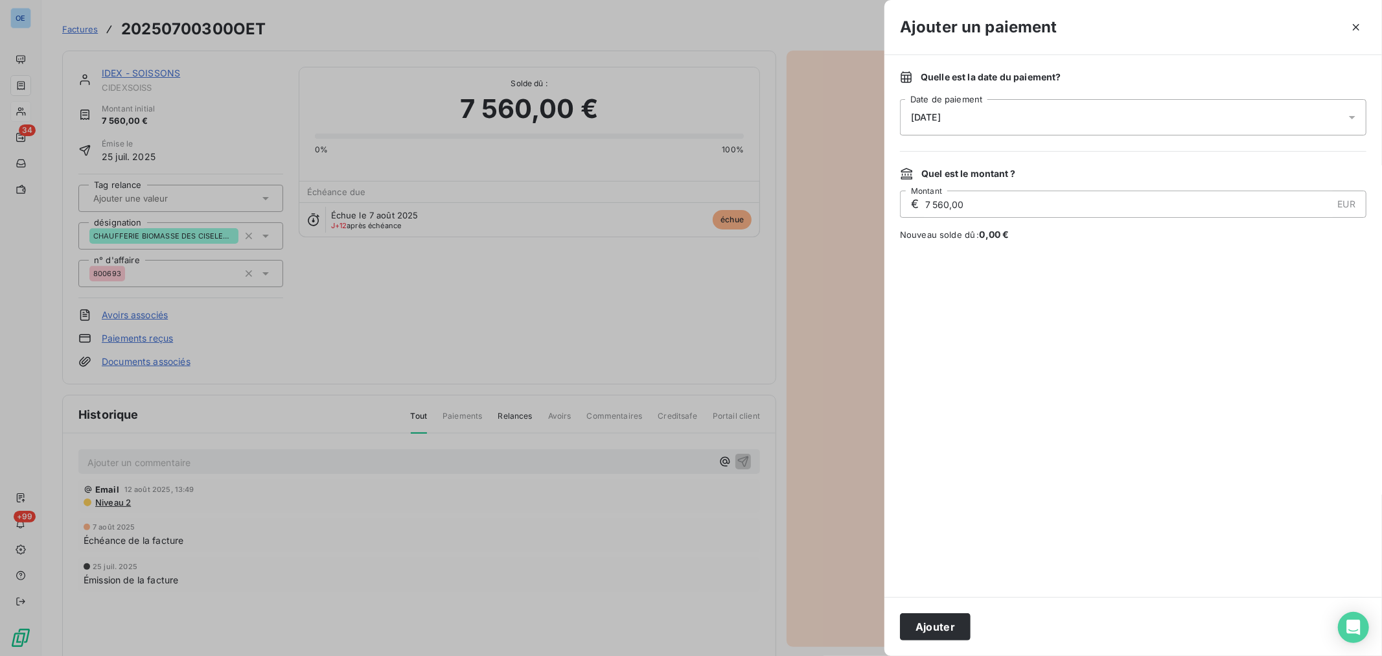
click at [1350, 119] on icon at bounding box center [1351, 117] width 13 height 13
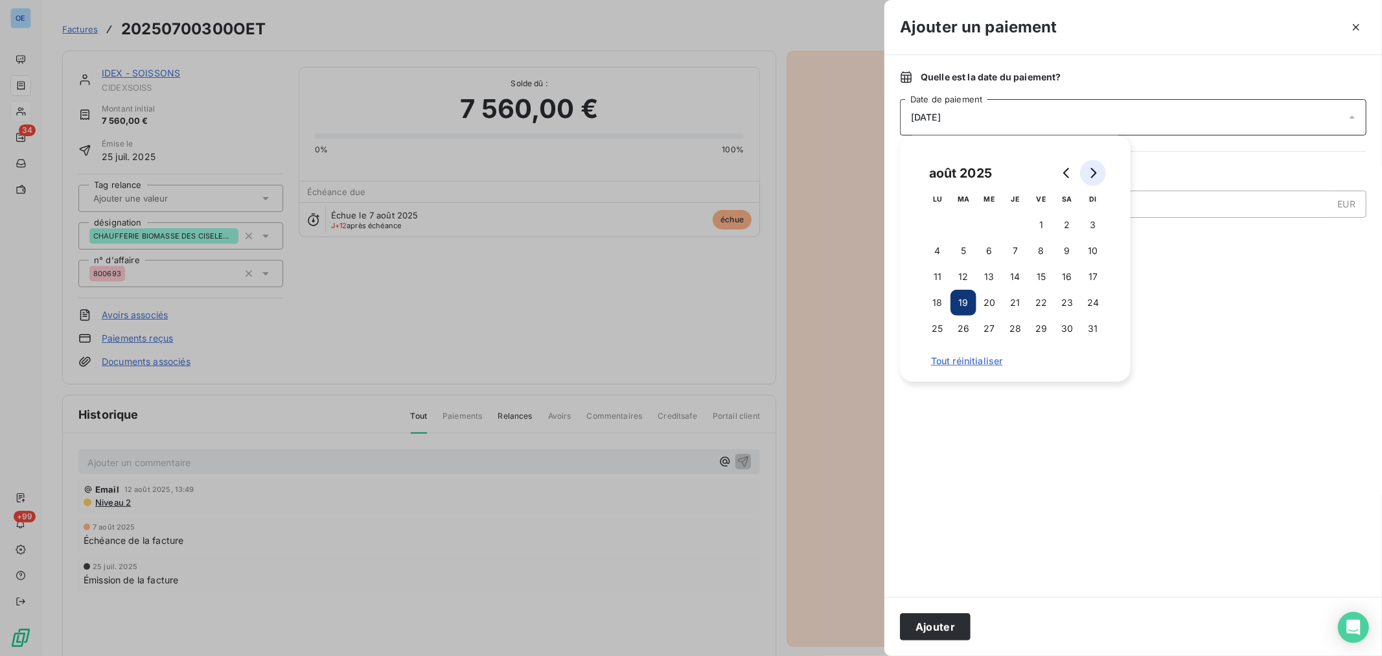
click at [1093, 176] on icon "Go to next month" at bounding box center [1093, 173] width 10 height 10
click at [965, 328] on button "30" at bounding box center [963, 328] width 26 height 26
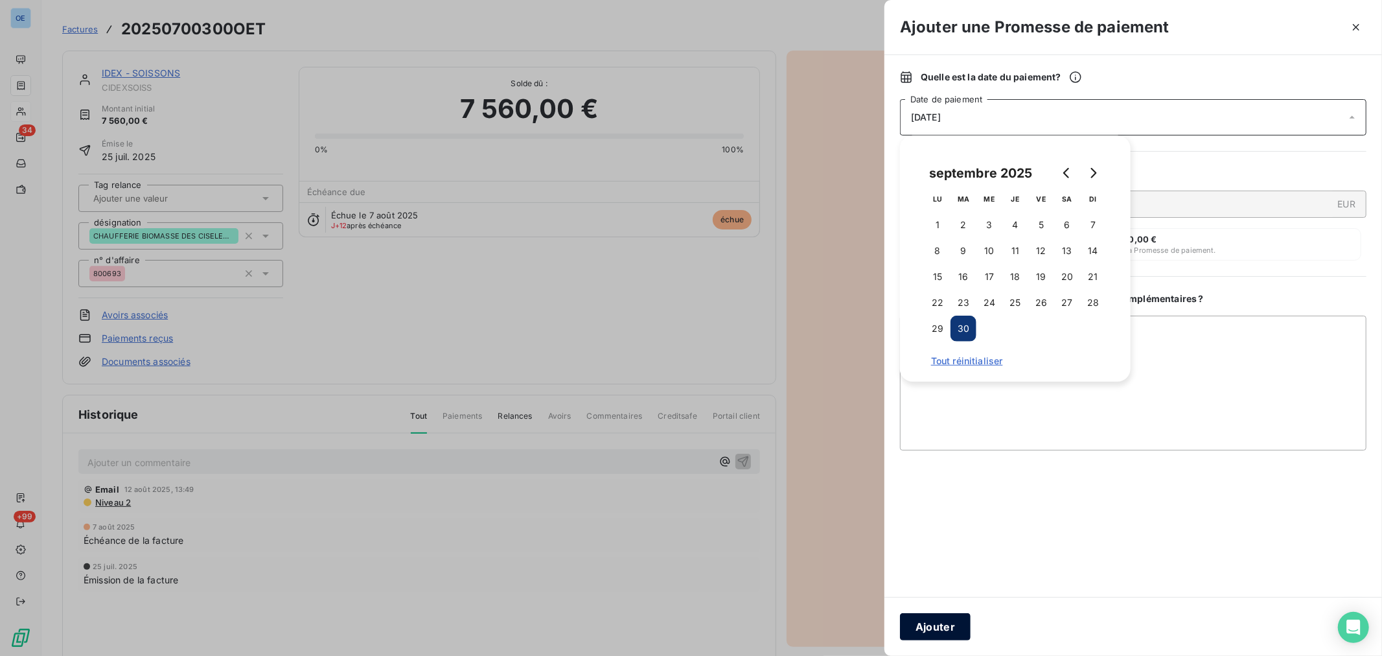
click at [957, 624] on button "Ajouter" at bounding box center [935, 626] width 71 height 27
